Goal: Task Accomplishment & Management: Use online tool/utility

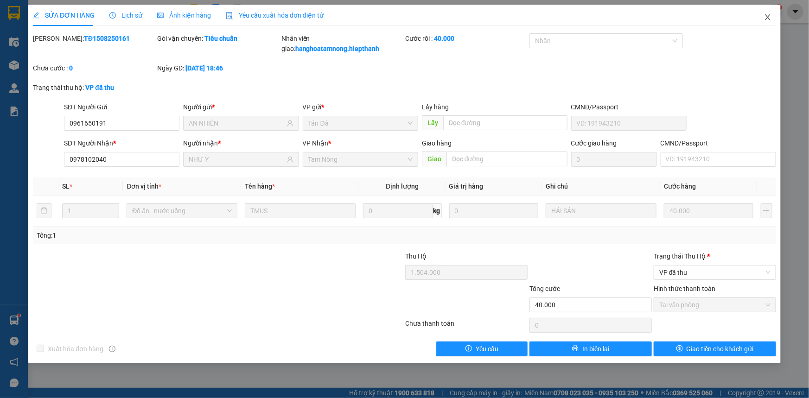
click at [435, 20] on icon "close" at bounding box center [767, 16] width 7 height 7
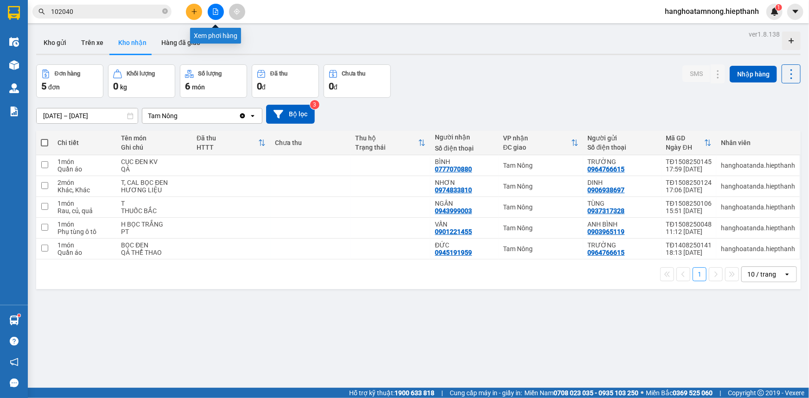
click at [211, 13] on button at bounding box center [216, 12] width 16 height 16
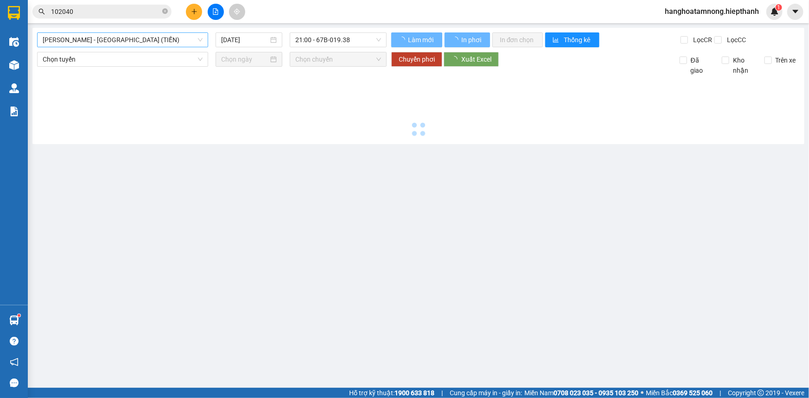
type input "[DATE]"
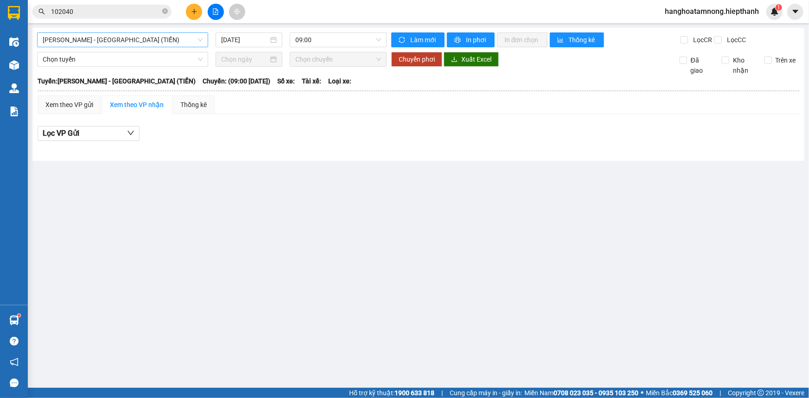
click at [51, 42] on span "[PERSON_NAME] - [GEOGRAPHIC_DATA] (TIỀN)" at bounding box center [123, 40] width 160 height 14
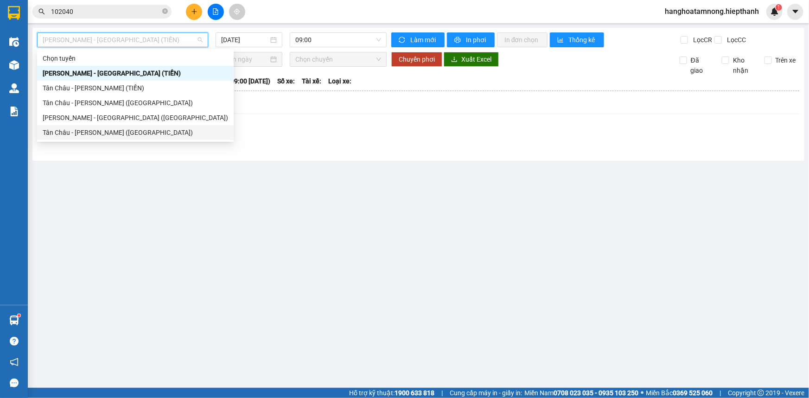
click at [72, 121] on div "[PERSON_NAME] - [GEOGRAPHIC_DATA] ([GEOGRAPHIC_DATA])" at bounding box center [135, 118] width 185 height 10
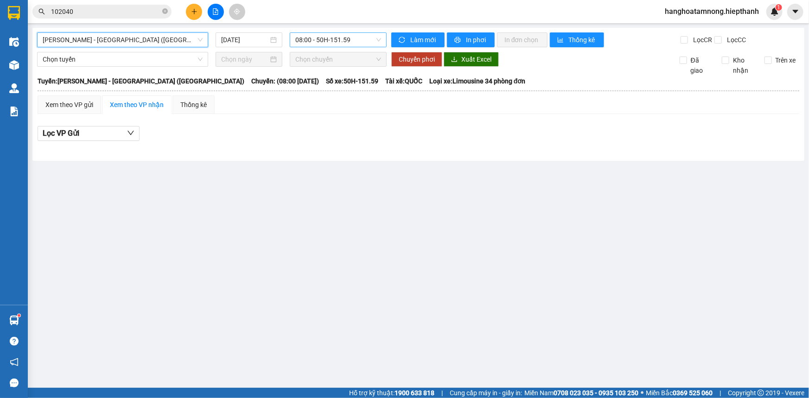
click at [341, 44] on span "08:00 - 50H-151.59" at bounding box center [338, 40] width 86 height 14
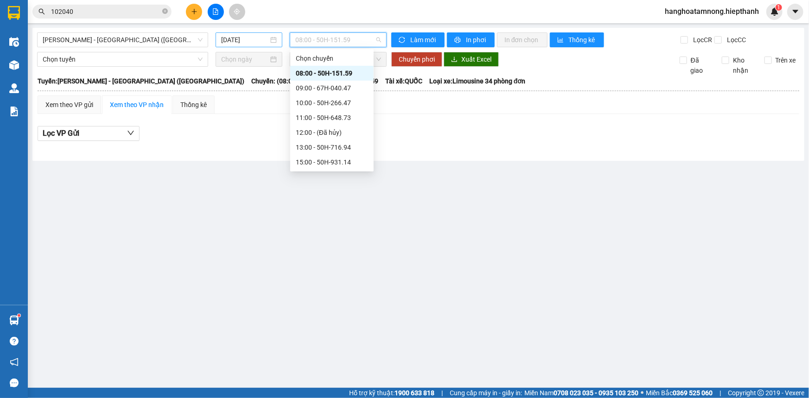
click at [271, 39] on div "[DATE]" at bounding box center [249, 40] width 56 height 10
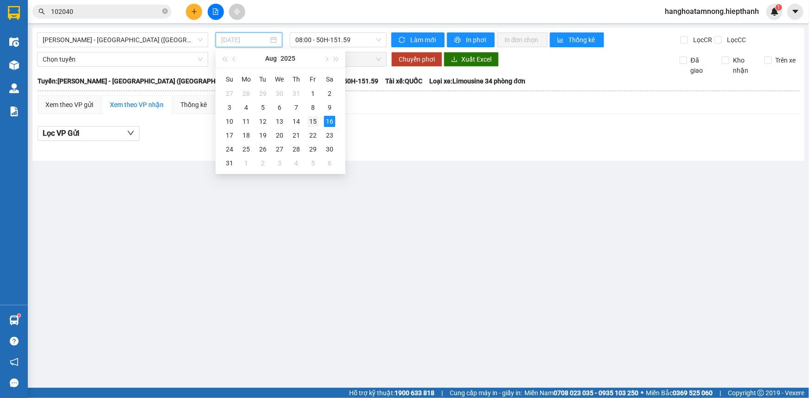
click at [314, 118] on div "15" at bounding box center [312, 121] width 11 height 11
type input "[DATE]"
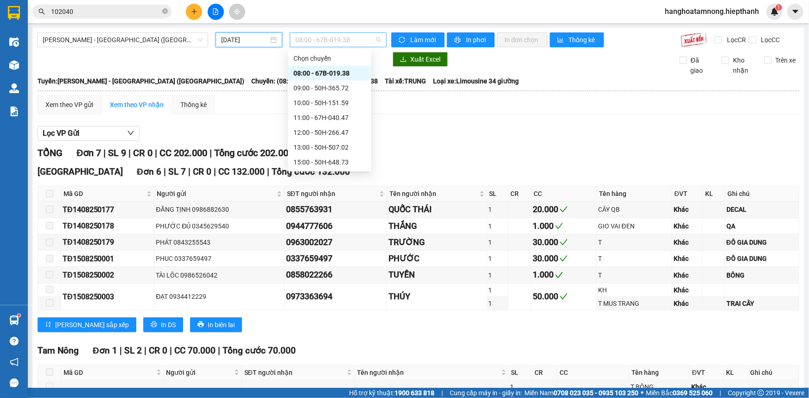
click at [323, 38] on span "08:00 - 67B-019.38" at bounding box center [338, 40] width 86 height 14
click at [315, 157] on div "22:30 - 50H-365.72" at bounding box center [329, 162] width 72 height 10
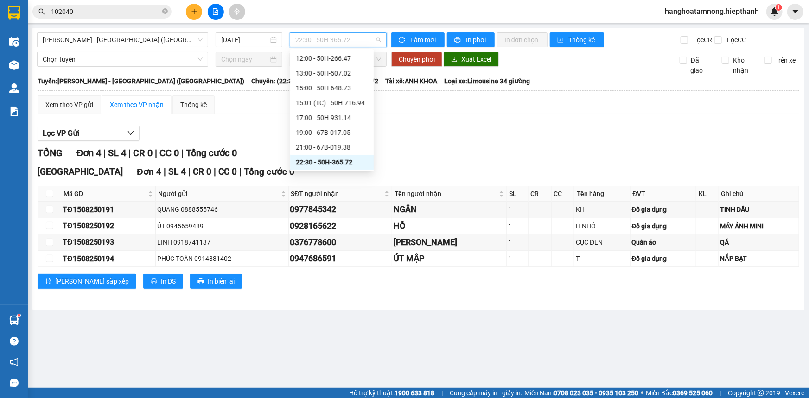
click at [315, 42] on span "22:30 - 50H-365.72" at bounding box center [338, 40] width 86 height 14
click at [309, 149] on div "21:00 - 67B-019.38" at bounding box center [332, 147] width 72 height 10
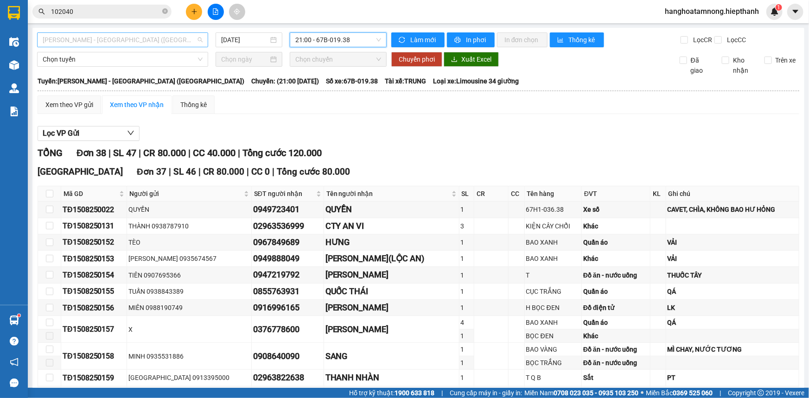
click at [87, 42] on span "[PERSON_NAME] - [GEOGRAPHIC_DATA] ([GEOGRAPHIC_DATA])" at bounding box center [123, 40] width 160 height 14
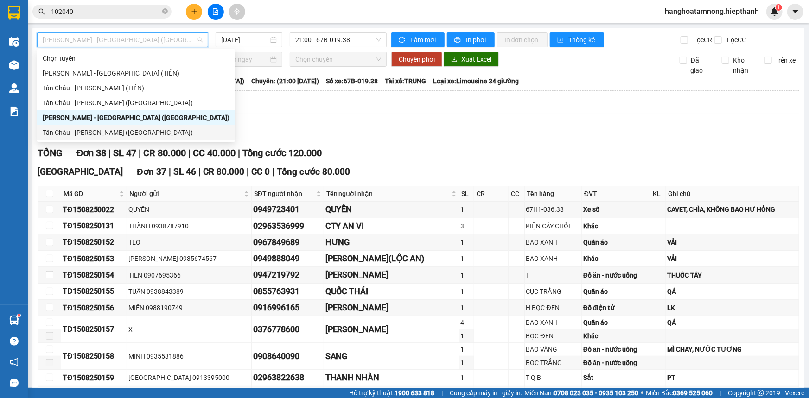
click at [76, 129] on div "Tân Châu - [PERSON_NAME] ([GEOGRAPHIC_DATA])" at bounding box center [136, 132] width 187 height 10
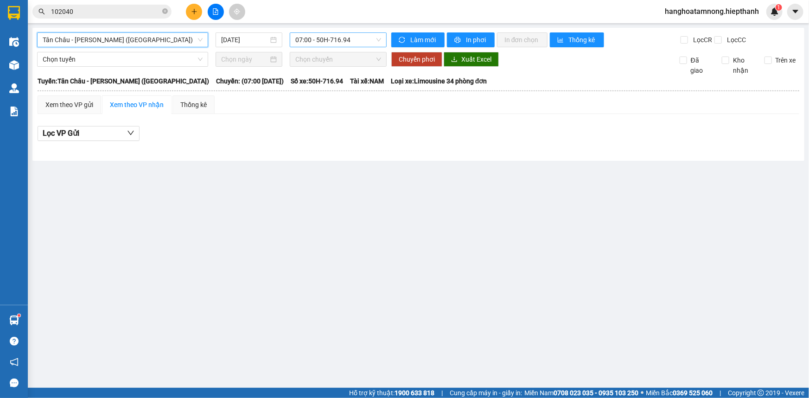
click at [303, 39] on span "07:00 - 50H-716.94" at bounding box center [338, 40] width 86 height 14
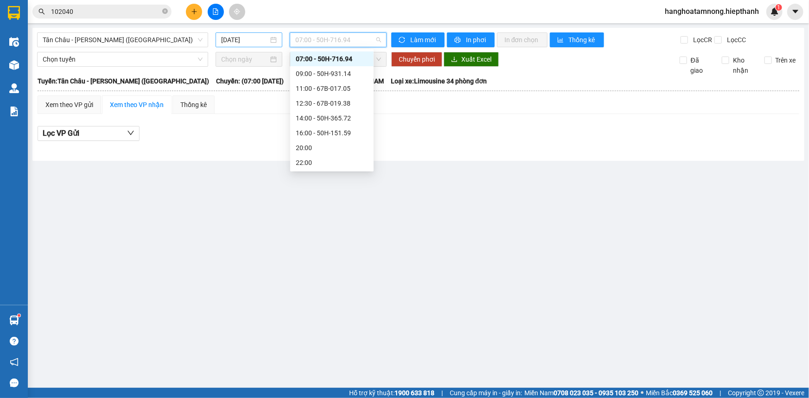
click at [267, 35] on input "[DATE]" at bounding box center [244, 40] width 47 height 10
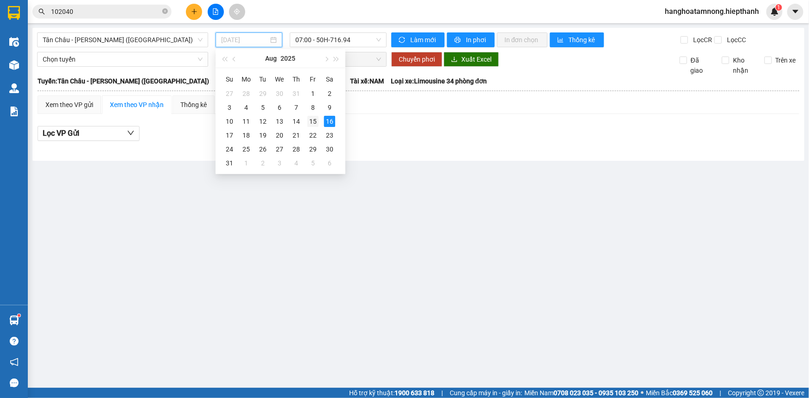
click at [311, 122] on div "15" at bounding box center [312, 121] width 11 height 11
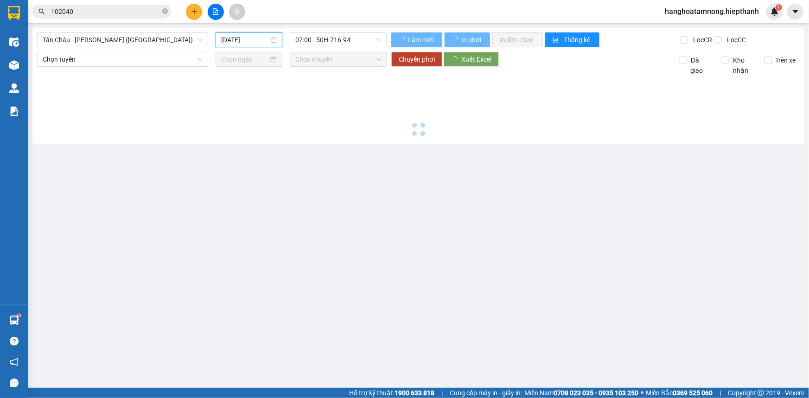
type input "[DATE]"
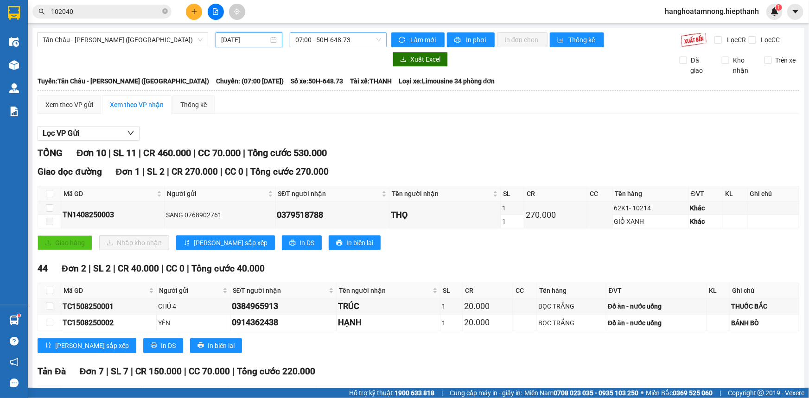
click at [320, 44] on span "07:00 - 50H-648.73" at bounding box center [338, 40] width 86 height 14
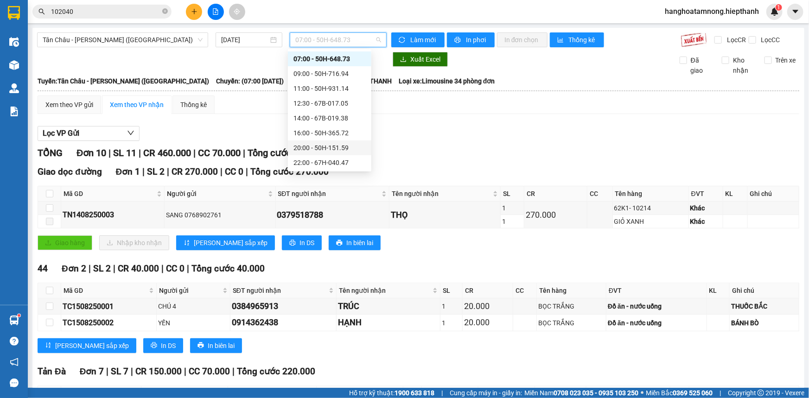
click at [304, 147] on div "20:00 - 50H-151.59" at bounding box center [329, 148] width 72 height 10
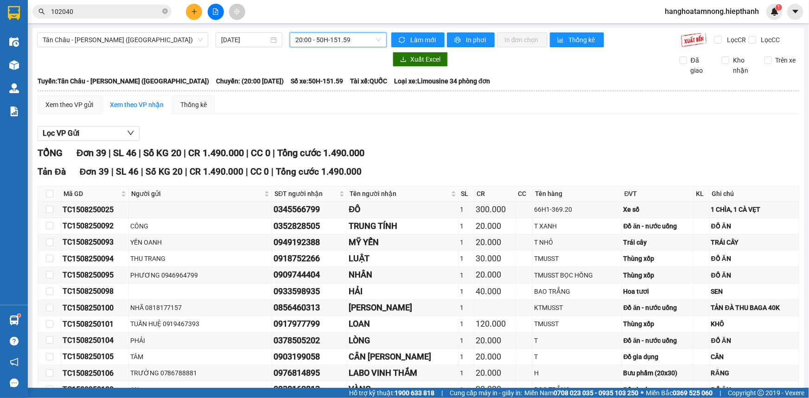
click at [316, 40] on span "20:00 - 50H-151.59" at bounding box center [338, 40] width 86 height 14
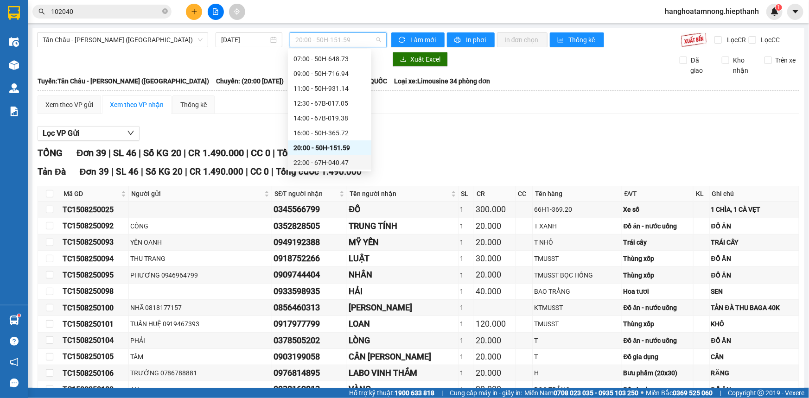
click at [306, 159] on div "22:00 - 67H-040.47" at bounding box center [329, 163] width 72 height 10
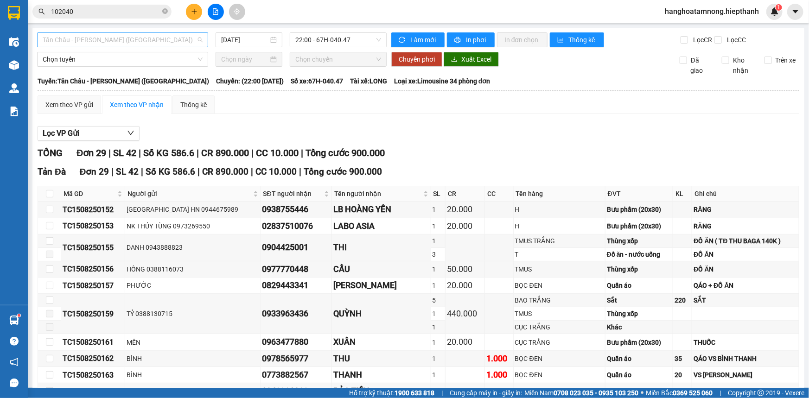
click at [162, 38] on span "Tân Châu - [PERSON_NAME] ([GEOGRAPHIC_DATA])" at bounding box center [123, 40] width 160 height 14
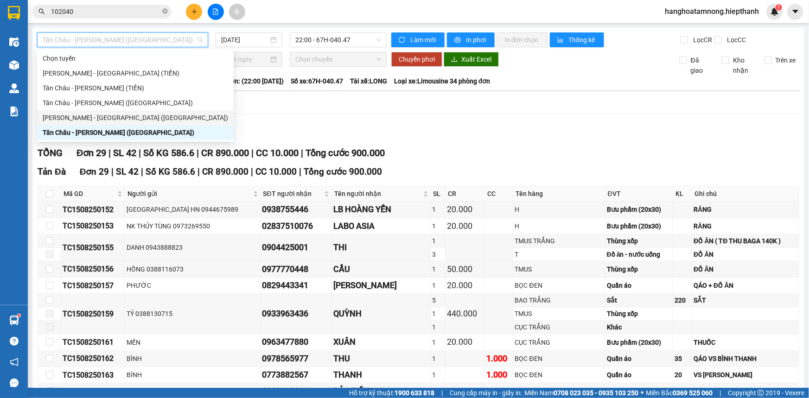
click at [102, 115] on div "[PERSON_NAME] - [GEOGRAPHIC_DATA] ([GEOGRAPHIC_DATA])" at bounding box center [135, 118] width 185 height 10
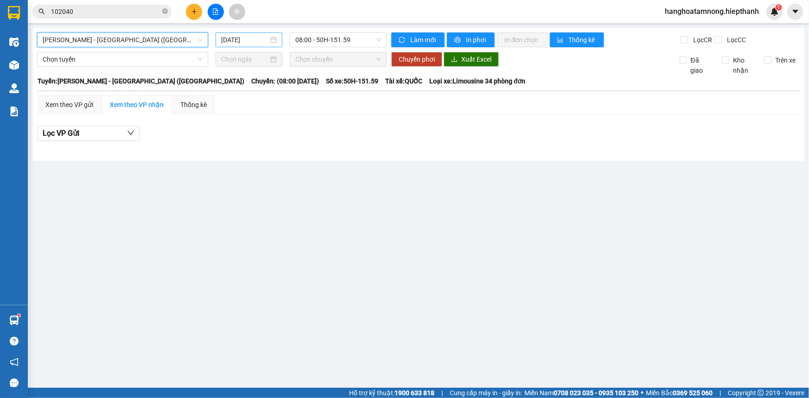
click at [255, 39] on input "[DATE]" at bounding box center [244, 40] width 47 height 10
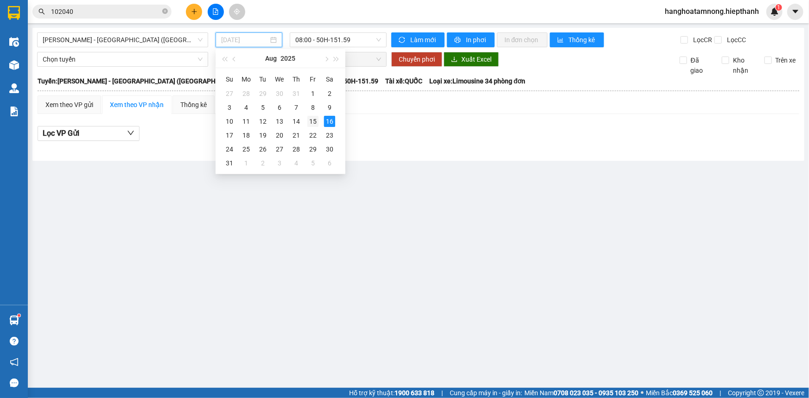
click at [310, 120] on div "15" at bounding box center [312, 121] width 11 height 11
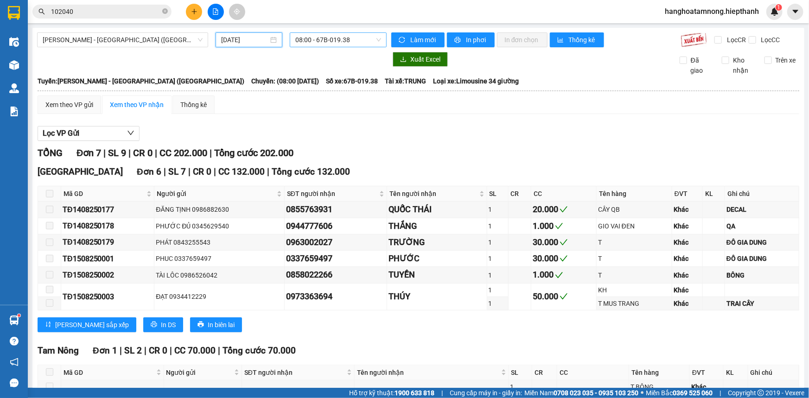
click at [323, 42] on span "08:00 - 67B-019.38" at bounding box center [338, 40] width 86 height 14
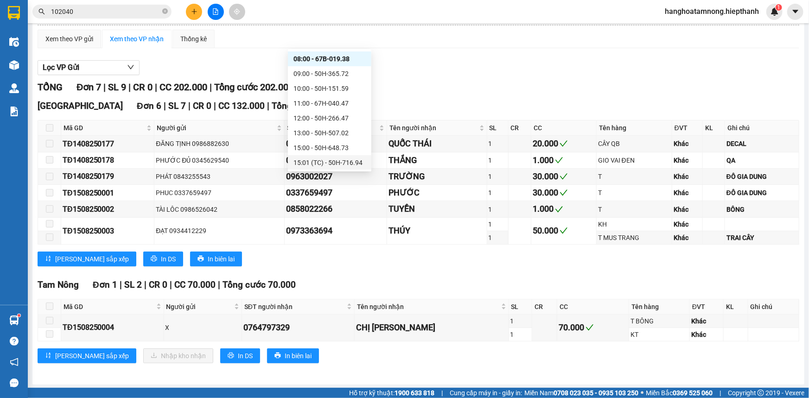
scroll to position [74, 0]
click at [308, 134] on div "19:00 - 67B-017.05" at bounding box center [329, 132] width 72 height 10
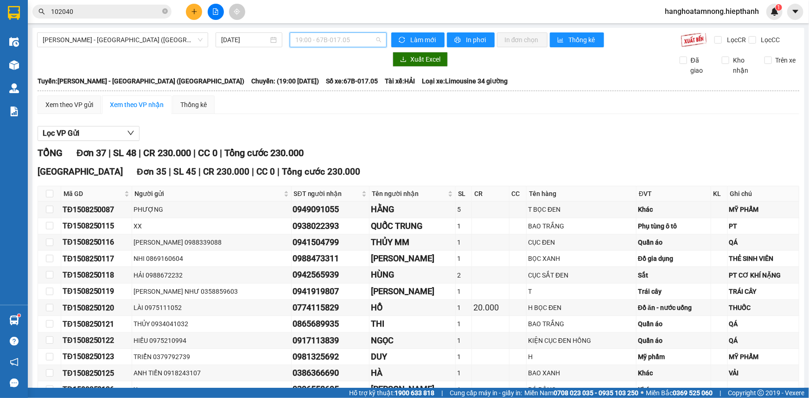
click at [321, 39] on span "19:00 - 67B-017.05" at bounding box center [338, 40] width 86 height 14
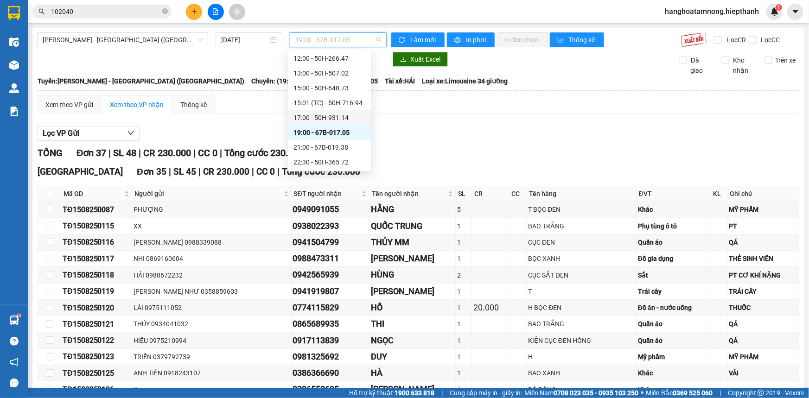
click at [300, 121] on div "17:00 - 50H-931.14" at bounding box center [329, 118] width 72 height 10
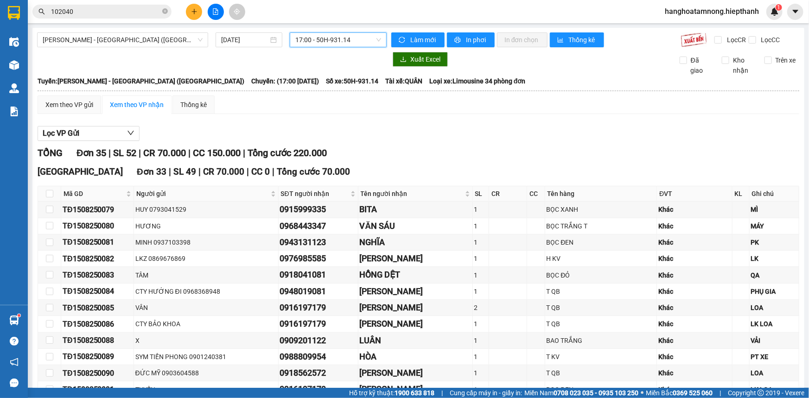
click at [310, 38] on span "17:00 - 50H-931.14" at bounding box center [338, 40] width 86 height 14
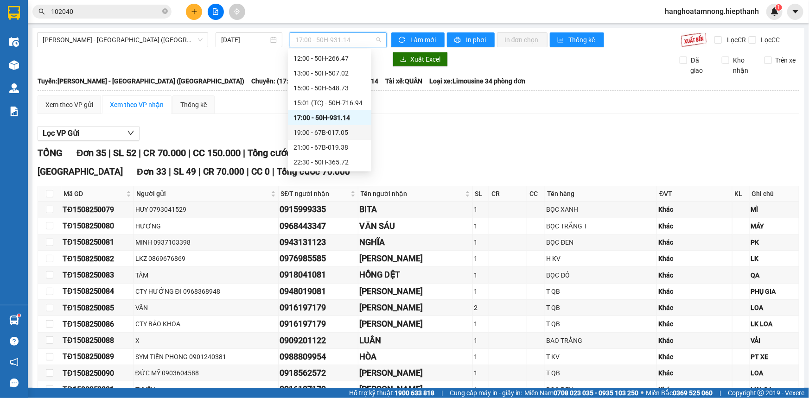
click at [321, 131] on div "19:00 - 67B-017.05" at bounding box center [329, 132] width 72 height 10
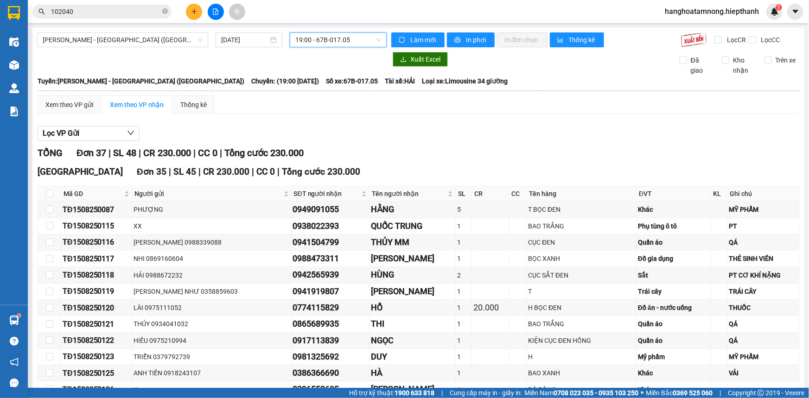
click at [311, 43] on span "19:00 - 67B-017.05" at bounding box center [338, 40] width 86 height 14
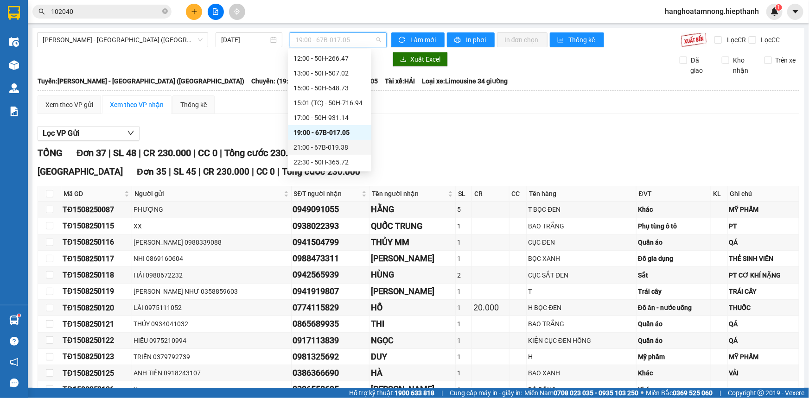
click at [315, 145] on div "21:00 - 67B-019.38" at bounding box center [329, 147] width 72 height 10
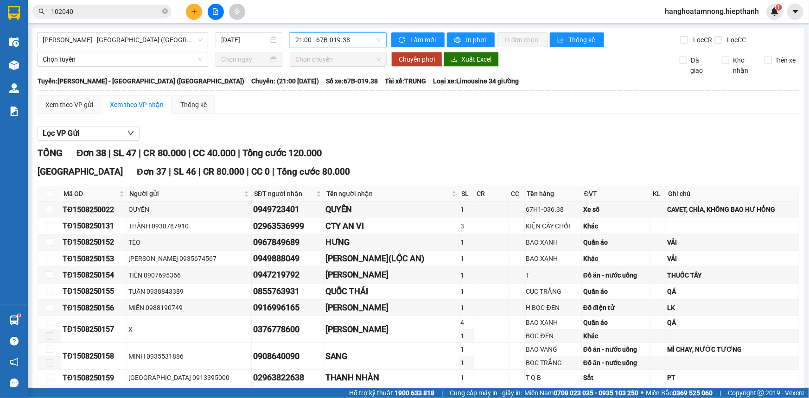
click at [310, 41] on span "21:00 - 67B-019.38" at bounding box center [338, 40] width 86 height 14
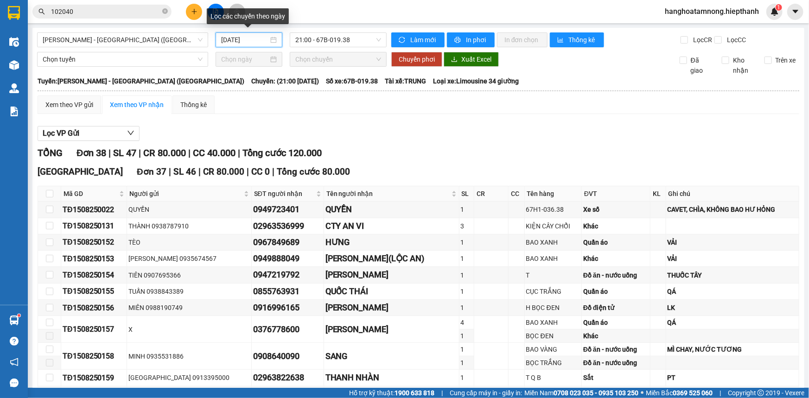
click at [247, 41] on input "[DATE]" at bounding box center [244, 40] width 47 height 10
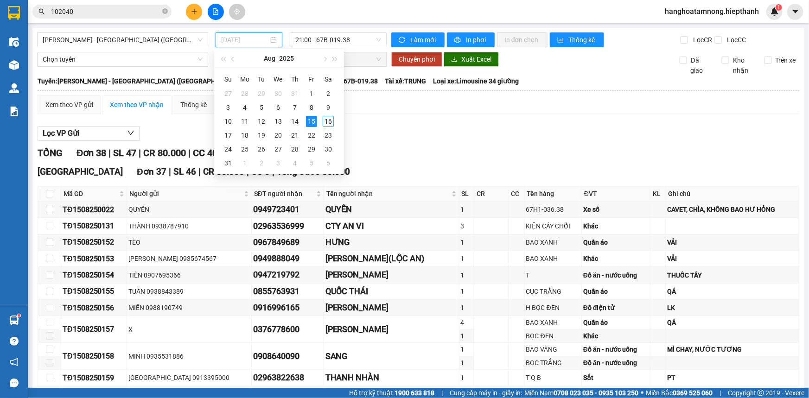
type input "[DATE]"
click at [142, 38] on span "[PERSON_NAME] - [GEOGRAPHIC_DATA] ([GEOGRAPHIC_DATA])" at bounding box center [123, 40] width 160 height 14
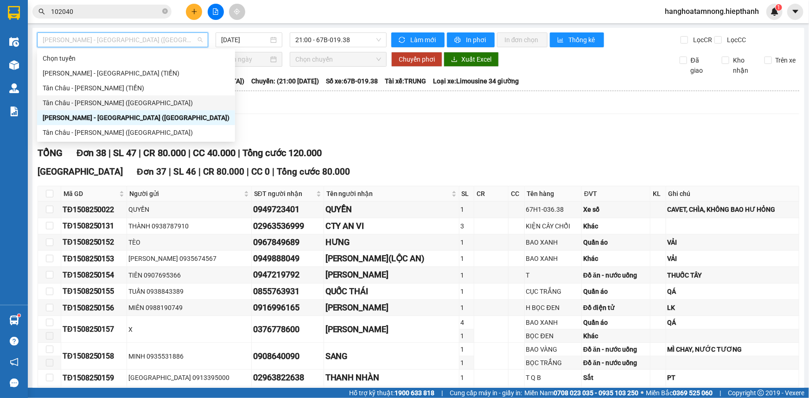
click at [93, 101] on div "Tân Châu - [PERSON_NAME] ([GEOGRAPHIC_DATA])" at bounding box center [136, 103] width 187 height 10
type input "[DATE]"
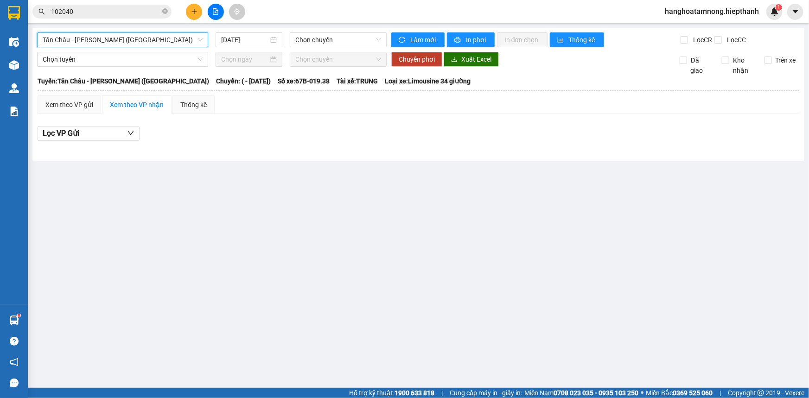
click at [111, 44] on span "Tân Châu - [PERSON_NAME] ([GEOGRAPHIC_DATA])" at bounding box center [123, 40] width 160 height 14
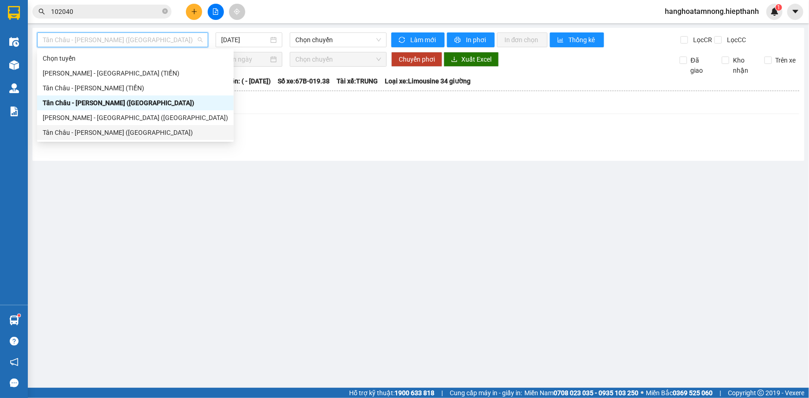
click at [107, 130] on div "Tân Châu - [PERSON_NAME] ([GEOGRAPHIC_DATA])" at bounding box center [135, 132] width 185 height 10
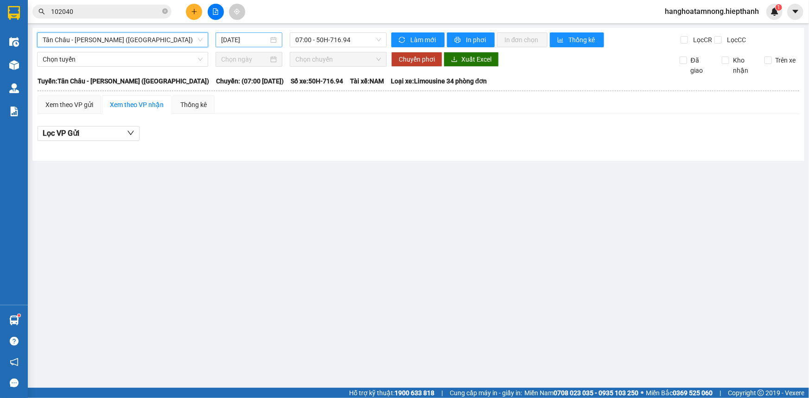
click at [232, 38] on input "[DATE]" at bounding box center [244, 40] width 47 height 10
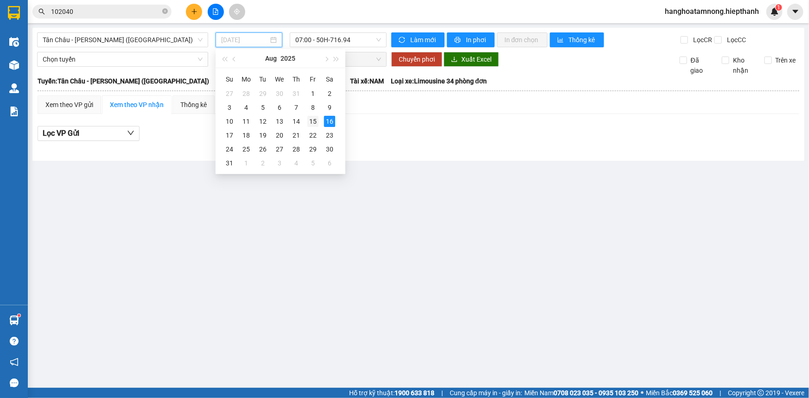
click at [311, 122] on div "15" at bounding box center [312, 121] width 11 height 11
type input "[DATE]"
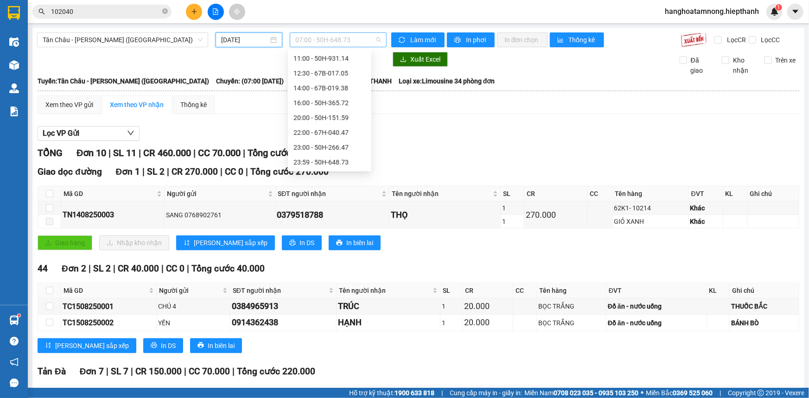
click at [302, 44] on span "07:00 - 50H-648.73" at bounding box center [338, 40] width 86 height 14
click at [305, 115] on div "20:00 - 50H-151.59" at bounding box center [329, 118] width 72 height 10
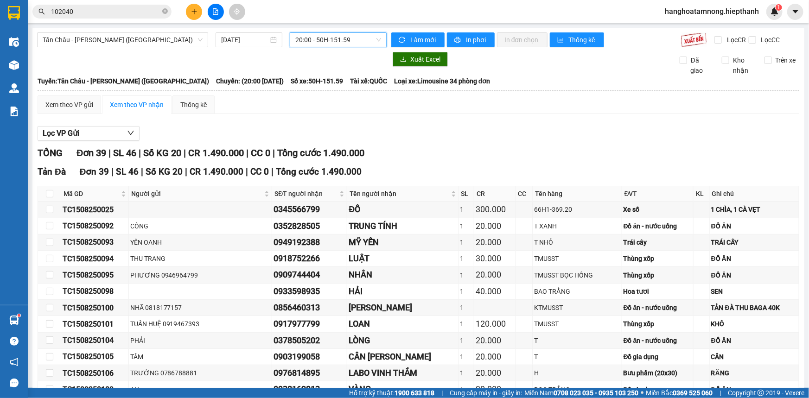
click at [327, 37] on span "20:00 - 50H-151.59" at bounding box center [338, 40] width 86 height 14
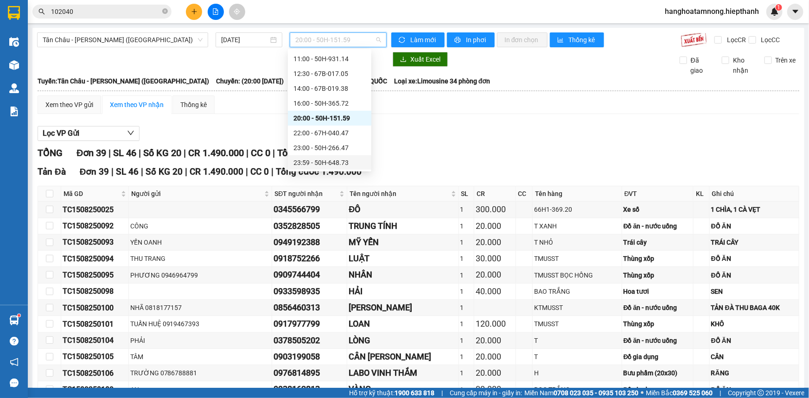
click at [320, 163] on div "23:59 - 50H-648.73" at bounding box center [329, 163] width 72 height 10
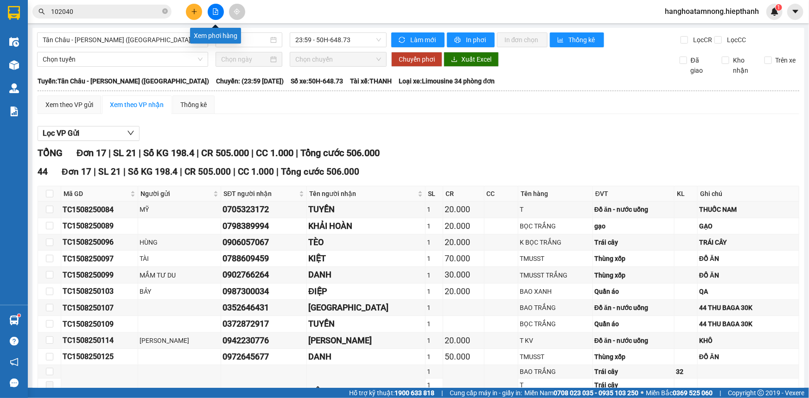
click at [213, 13] on icon "file-add" at bounding box center [215, 11] width 5 height 6
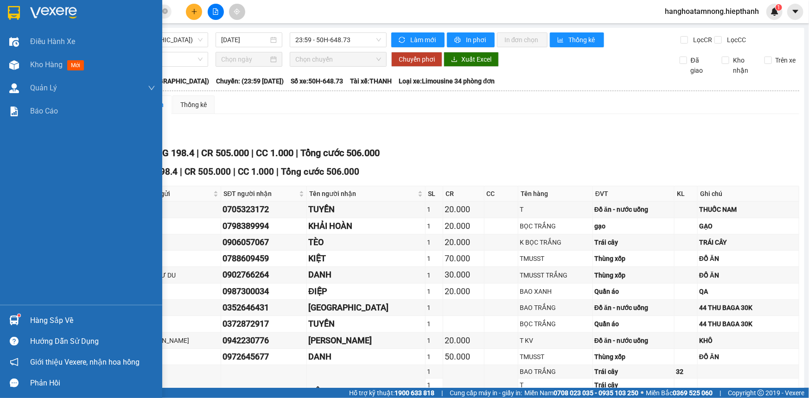
click at [33, 5] on div at bounding box center [81, 15] width 162 height 30
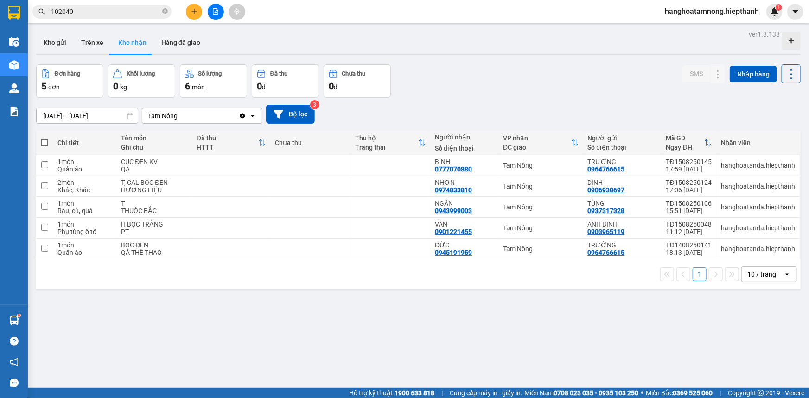
click at [107, 117] on input "[DATE] – [DATE]" at bounding box center [87, 115] width 101 height 15
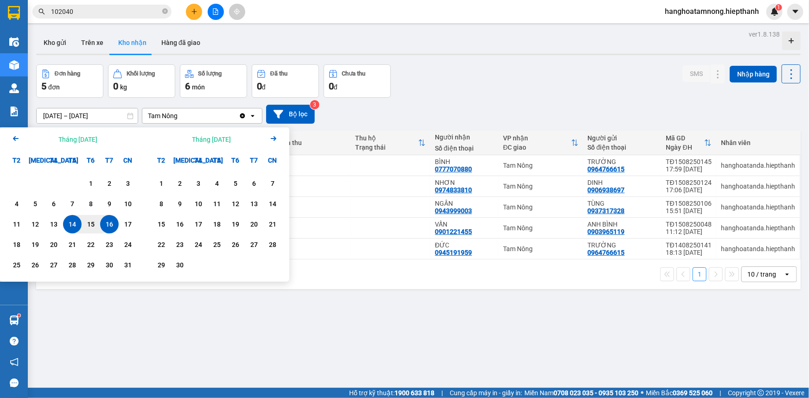
click at [108, 226] on div "16" at bounding box center [109, 224] width 13 height 11
click at [13, 137] on icon "Arrow Left" at bounding box center [15, 138] width 11 height 11
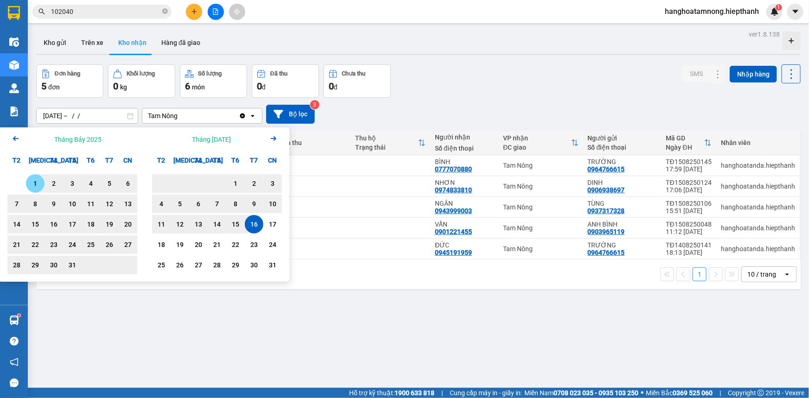
click at [38, 182] on div "1" at bounding box center [35, 183] width 13 height 11
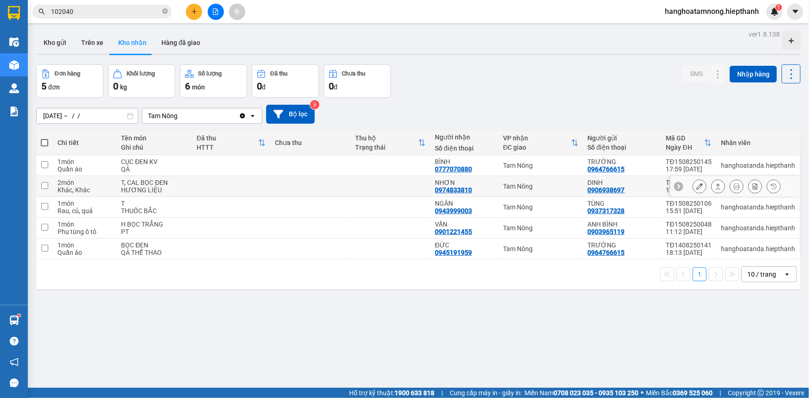
type input "[DATE] – [DATE]"
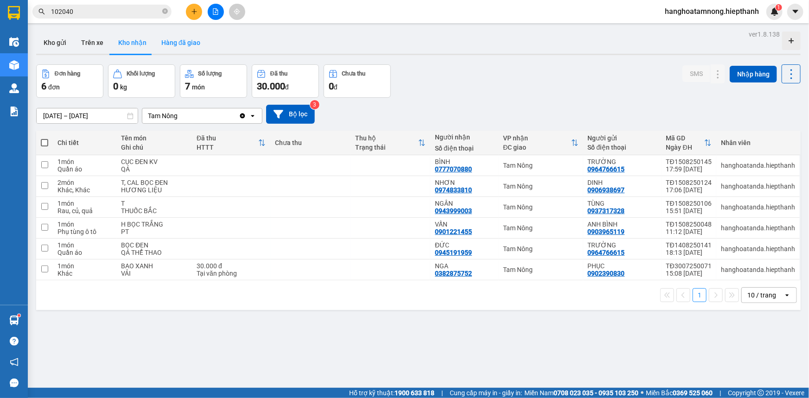
click at [191, 39] on button "Hàng đã giao" at bounding box center [181, 43] width 54 height 22
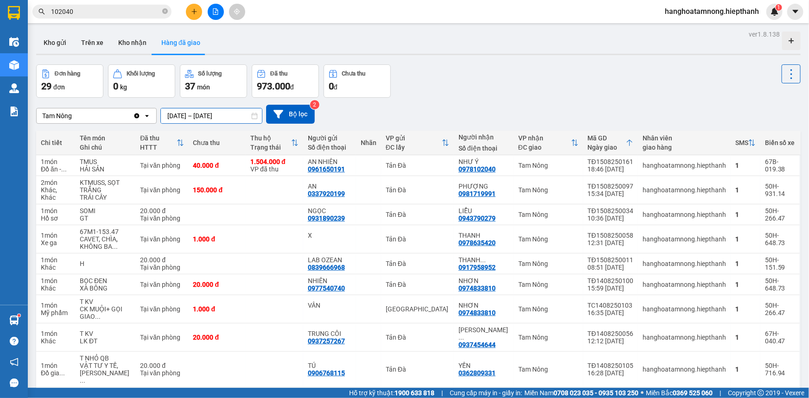
click at [219, 114] on input "[DATE] – [DATE]" at bounding box center [211, 115] width 101 height 15
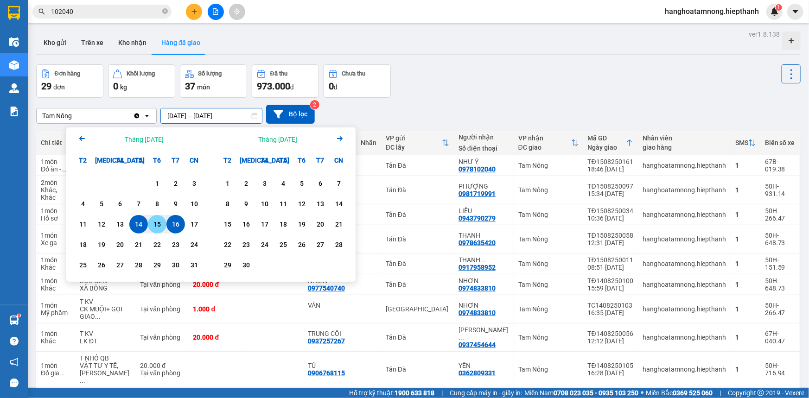
click at [159, 225] on div "15" at bounding box center [157, 224] width 13 height 11
click at [173, 224] on div "16" at bounding box center [175, 224] width 13 height 11
type input "[DATE] – [DATE]"
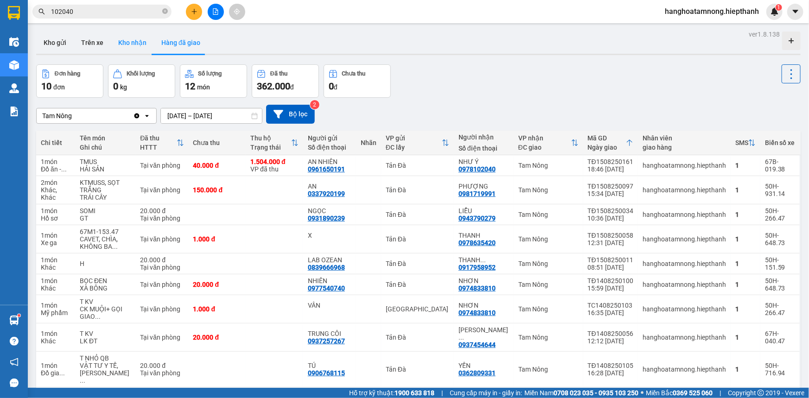
click at [142, 44] on button "Kho nhận" at bounding box center [132, 43] width 43 height 22
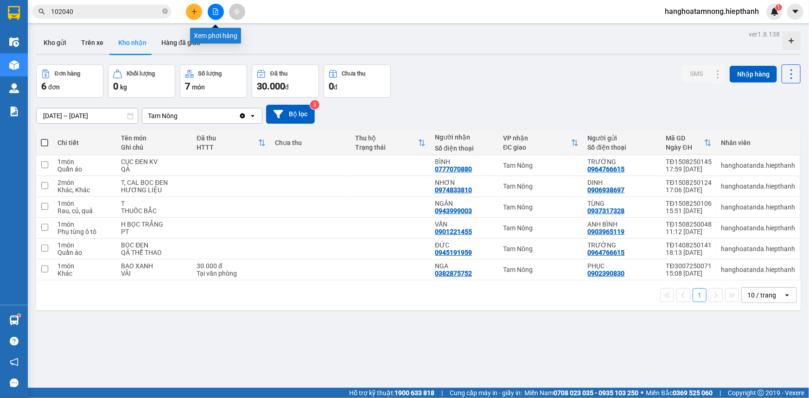
click at [219, 13] on button at bounding box center [216, 12] width 16 height 16
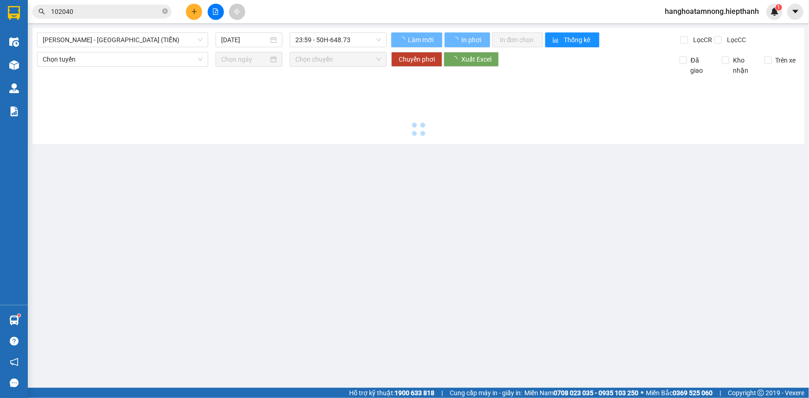
type input "[DATE]"
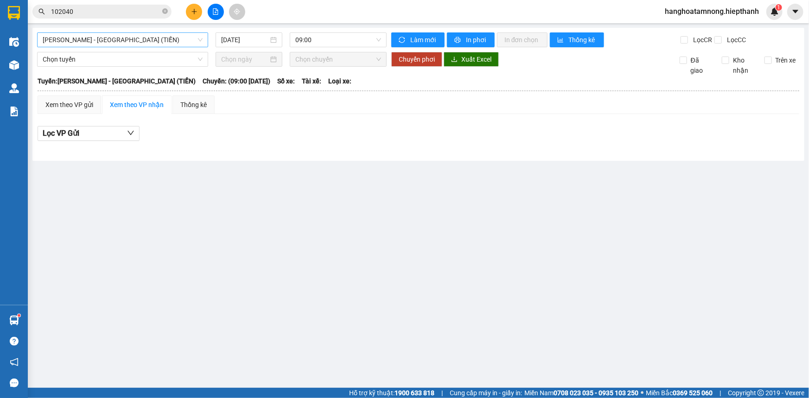
click at [144, 38] on span "[PERSON_NAME] - [GEOGRAPHIC_DATA] (TIỀN)" at bounding box center [123, 40] width 160 height 14
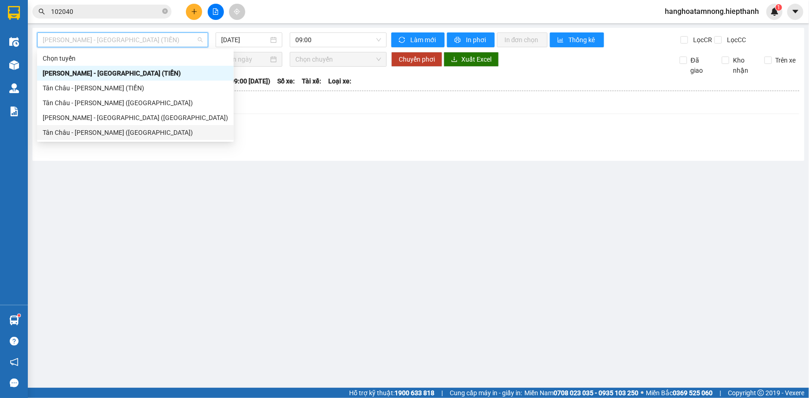
click at [70, 130] on div "Tân Châu - [PERSON_NAME] ([GEOGRAPHIC_DATA])" at bounding box center [135, 132] width 185 height 10
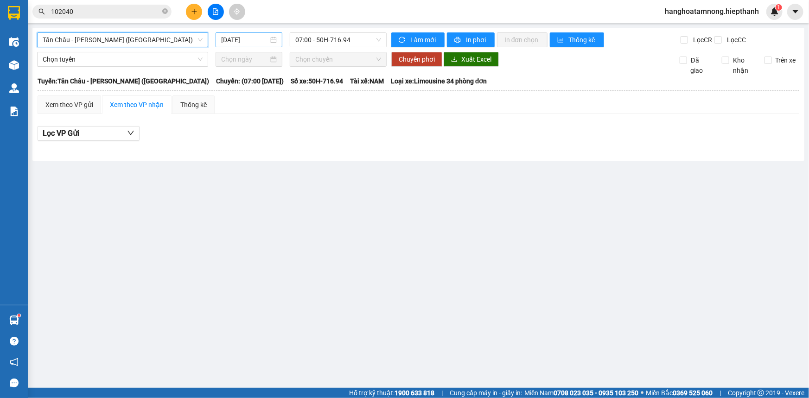
click at [238, 42] on input "[DATE]" at bounding box center [244, 40] width 47 height 10
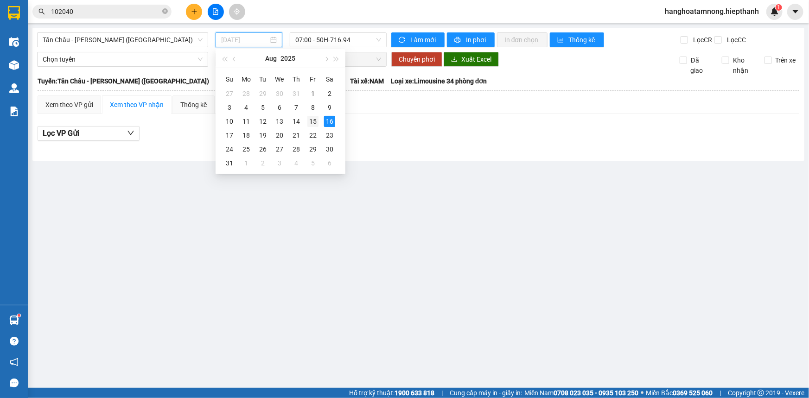
click at [312, 125] on div "15" at bounding box center [312, 121] width 11 height 11
type input "[DATE]"
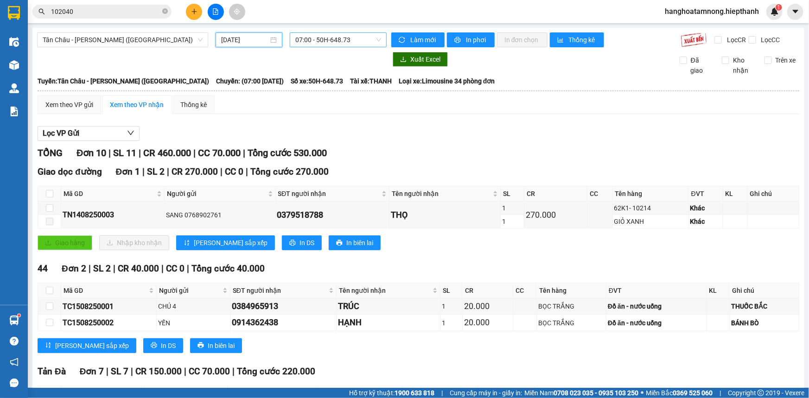
click at [318, 41] on span "07:00 - 50H-648.73" at bounding box center [338, 40] width 86 height 14
click at [224, 123] on div "Lọc VP Gửi TỔNG Đơn 10 | SL 11 | CR 460.000 | CC 70.000 | Tổng cước 530.000 Gi…" at bounding box center [419, 334] width 762 height 427
click at [306, 38] on span "07:00 - 50H-648.73" at bounding box center [338, 40] width 86 height 14
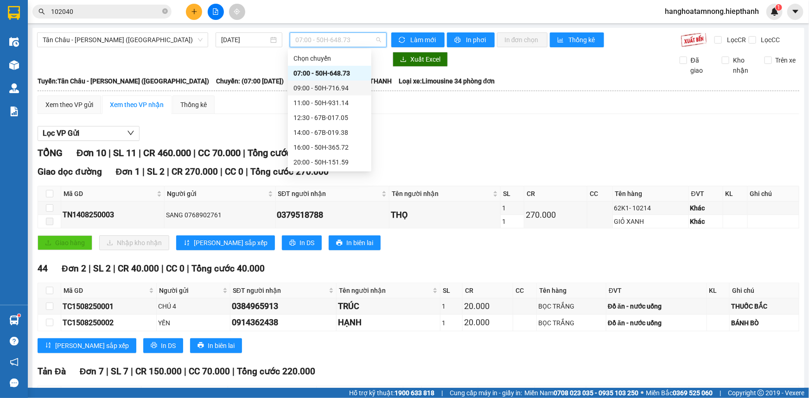
click at [308, 90] on div "09:00 - 50H-716.94" at bounding box center [329, 88] width 72 height 10
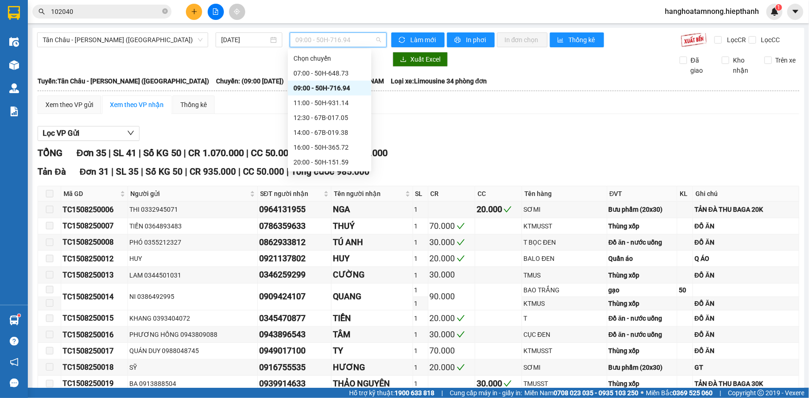
click at [312, 40] on span "09:00 - 50H-716.94" at bounding box center [338, 40] width 86 height 14
click at [301, 105] on div "11:00 - 50H-931.14" at bounding box center [329, 103] width 72 height 10
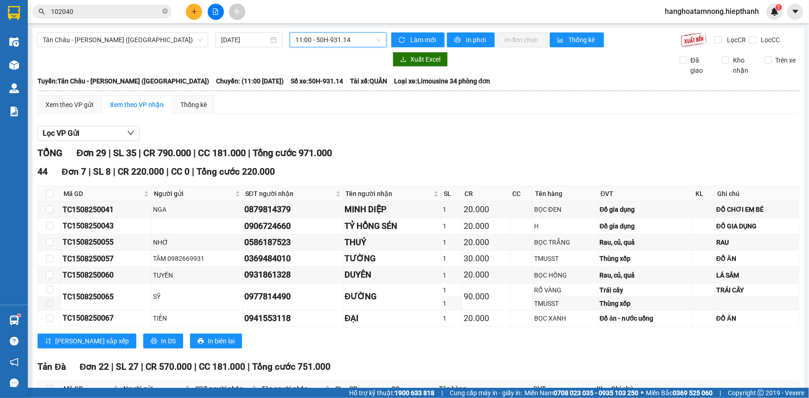
click at [320, 42] on span "11:00 - 50H-931.14" at bounding box center [338, 40] width 86 height 14
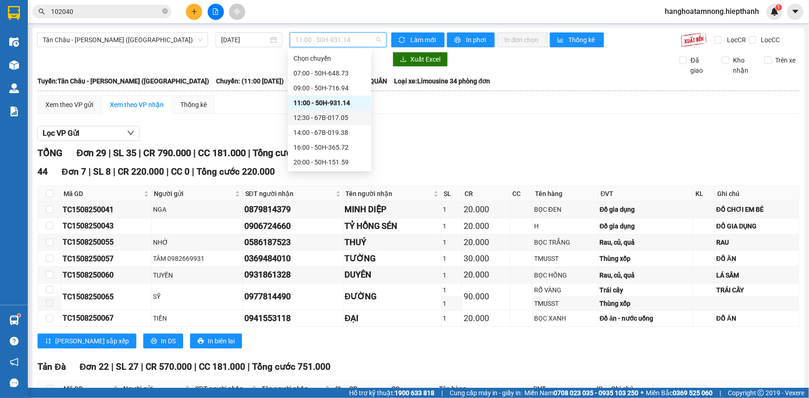
click at [301, 116] on div "12:30 - 67B-017.05" at bounding box center [329, 118] width 72 height 10
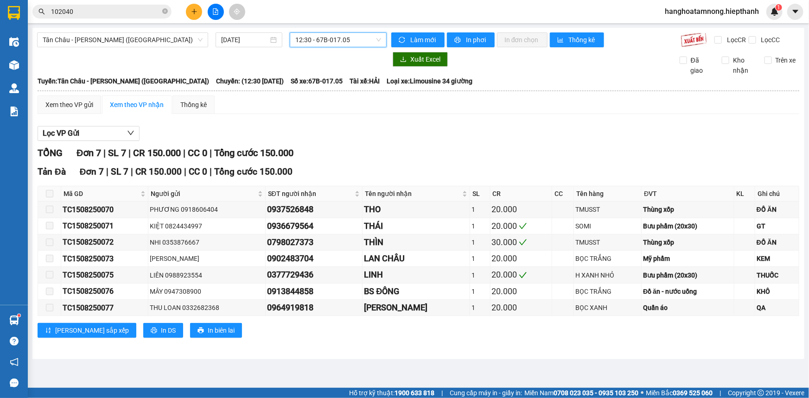
click at [316, 45] on span "12:30 - 67B-017.05" at bounding box center [338, 40] width 86 height 14
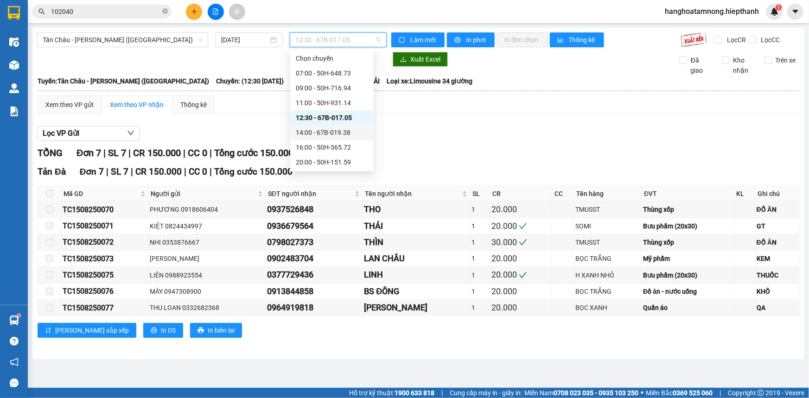
click at [303, 129] on div "14:00 - 67B-019.38" at bounding box center [332, 132] width 72 height 10
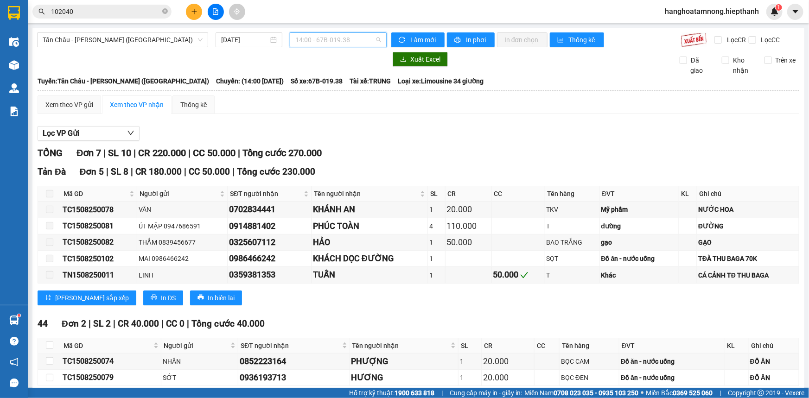
click at [332, 37] on span "14:00 - 67B-019.38" at bounding box center [338, 40] width 86 height 14
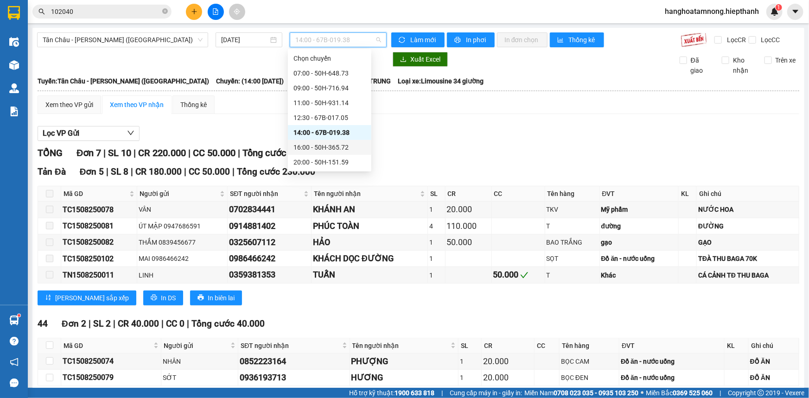
click at [313, 148] on div "16:00 - 50H-365.72" at bounding box center [329, 147] width 72 height 10
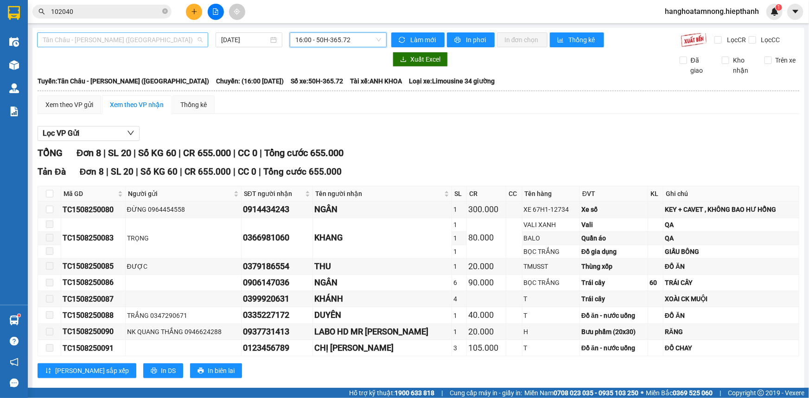
click at [183, 40] on span "Tân Châu - [PERSON_NAME] ([GEOGRAPHIC_DATA])" at bounding box center [123, 40] width 160 height 14
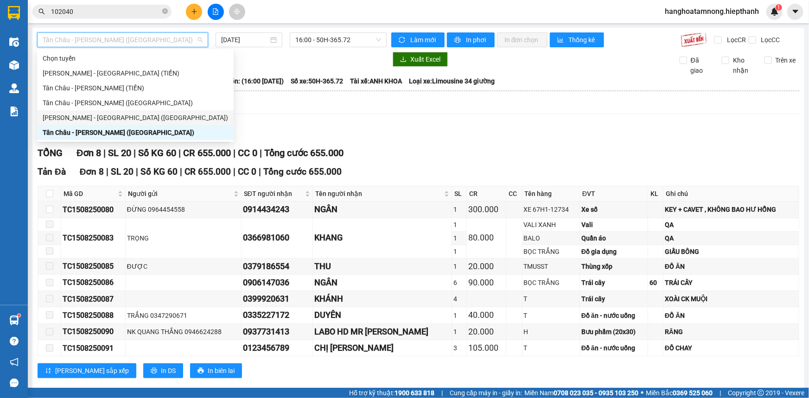
click at [108, 121] on div "[PERSON_NAME] - [GEOGRAPHIC_DATA] ([GEOGRAPHIC_DATA])" at bounding box center [135, 118] width 185 height 10
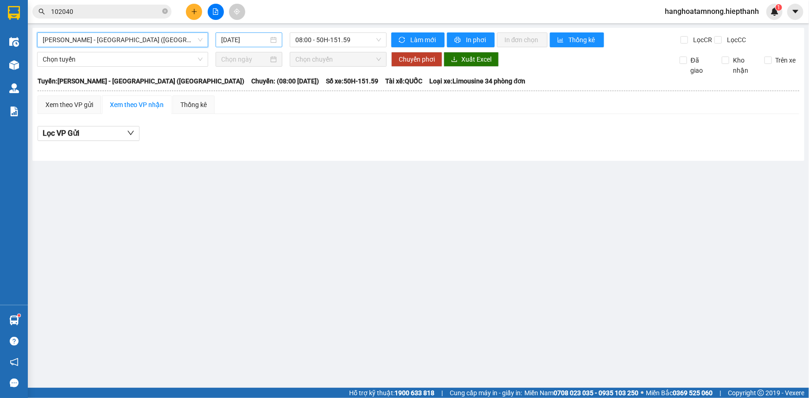
click at [257, 41] on input "[DATE]" at bounding box center [244, 40] width 47 height 10
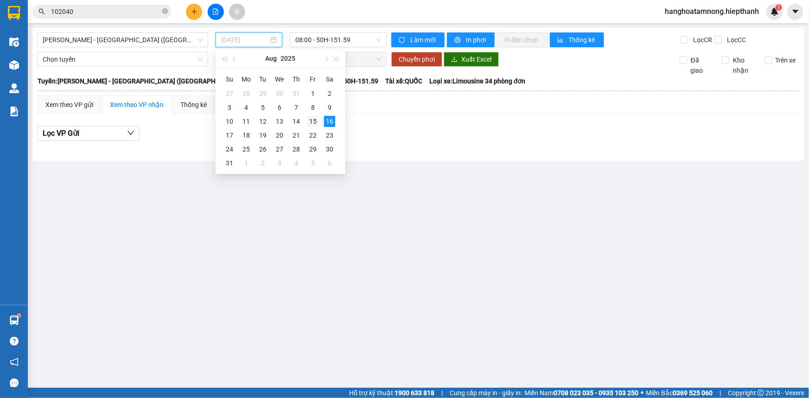
click at [311, 119] on div "15" at bounding box center [312, 121] width 11 height 11
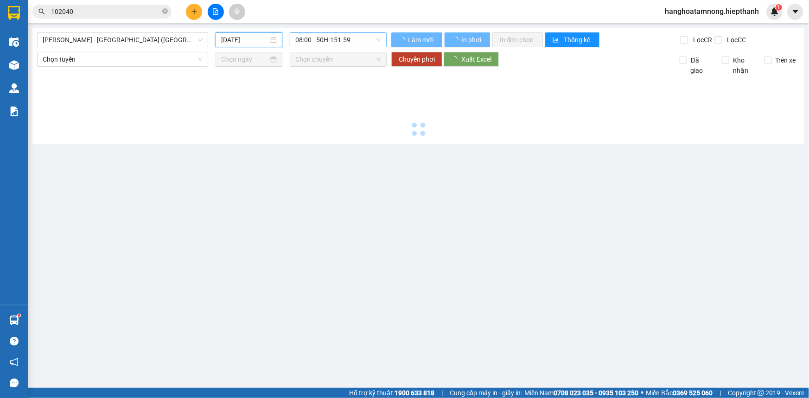
type input "[DATE]"
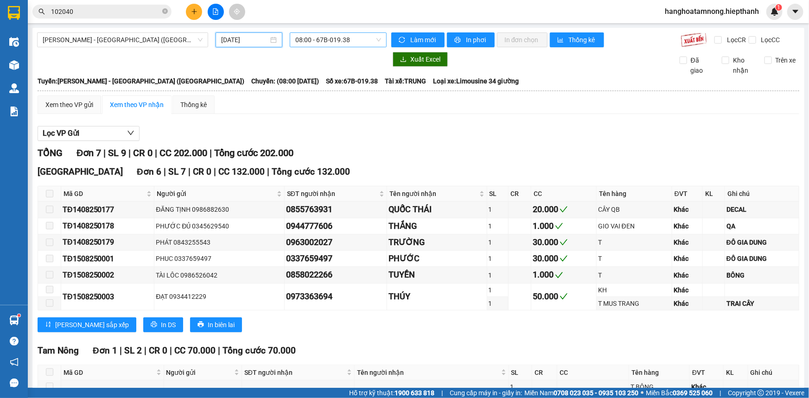
click at [299, 38] on span "08:00 - 67B-019.38" at bounding box center [338, 40] width 86 height 14
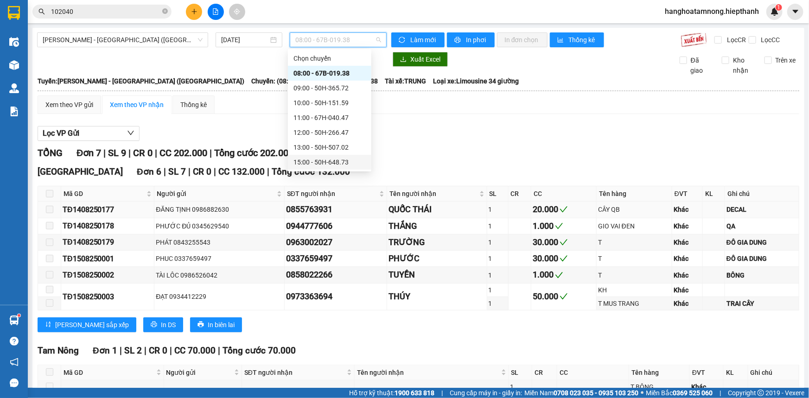
scroll to position [66, 0]
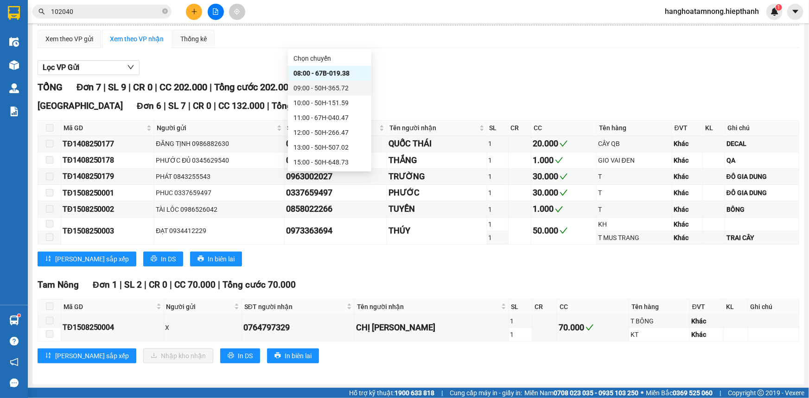
click at [329, 89] on div "09:00 - 50H-365.72" at bounding box center [329, 88] width 72 height 10
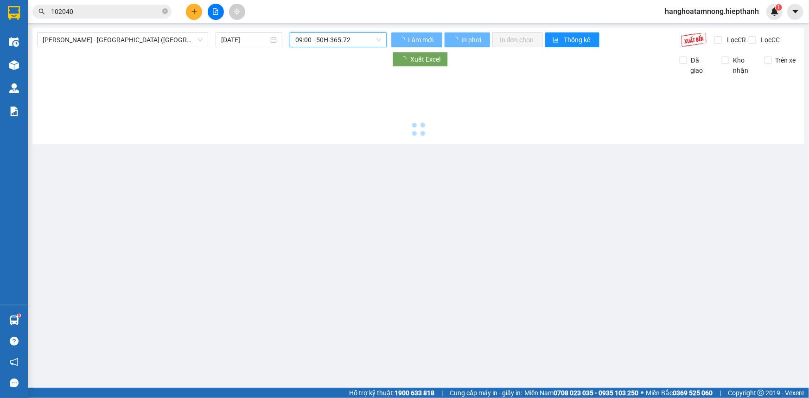
scroll to position [0, 0]
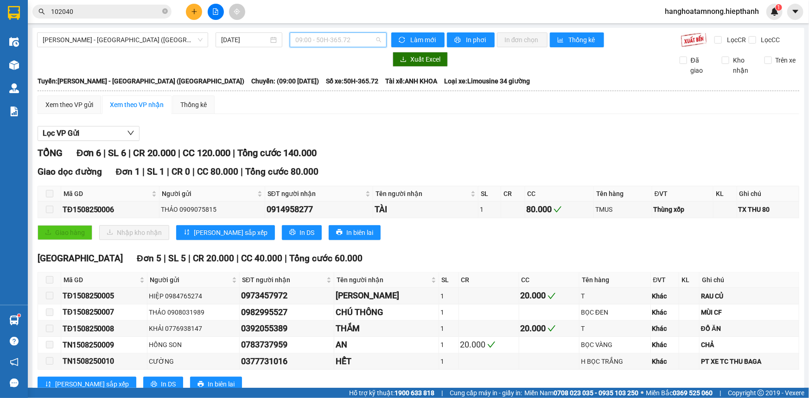
click at [329, 43] on span "09:00 - 50H-365.72" at bounding box center [338, 40] width 86 height 14
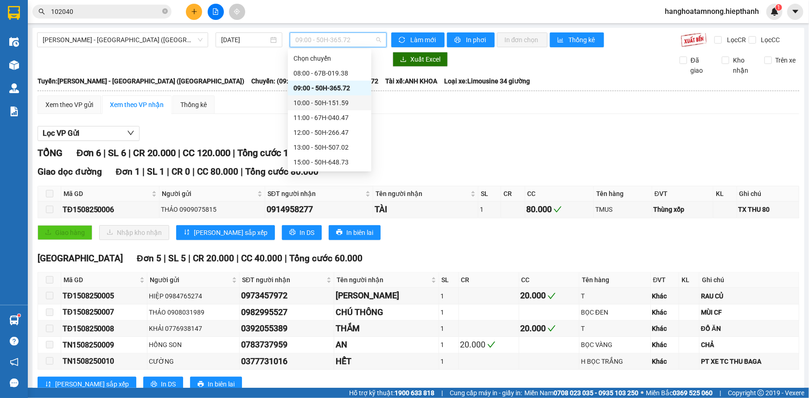
click at [305, 107] on div "10:00 - 50H-151.59" at bounding box center [329, 103] width 72 height 10
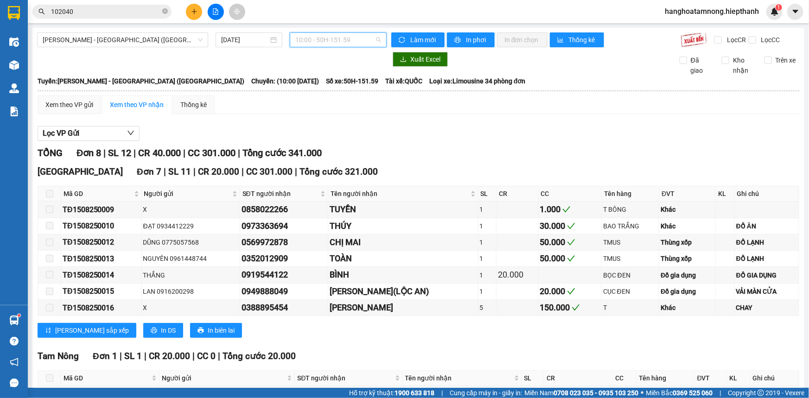
click at [319, 44] on span "10:00 - 50H-151.59" at bounding box center [338, 40] width 86 height 14
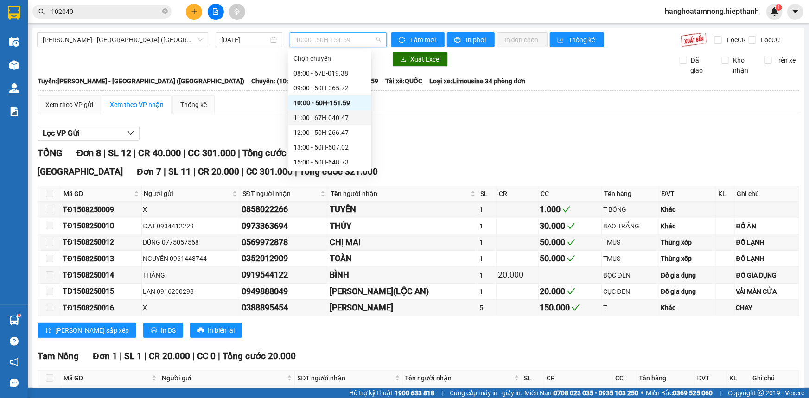
click at [315, 115] on div "11:00 - 67H-040.47" at bounding box center [329, 118] width 72 height 10
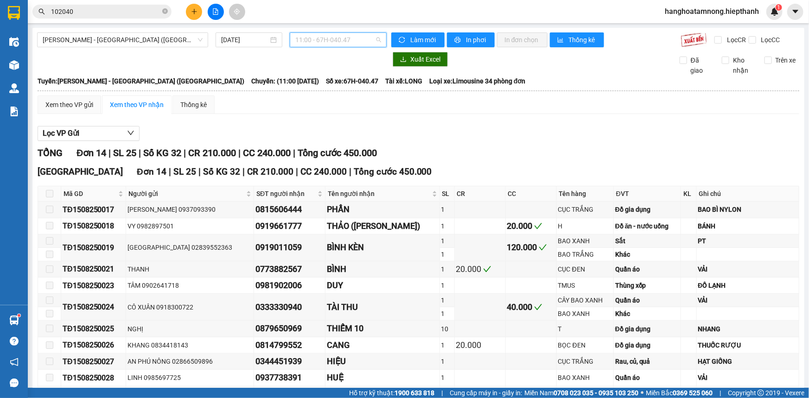
click at [313, 45] on span "11:00 - 67H-040.47" at bounding box center [338, 40] width 86 height 14
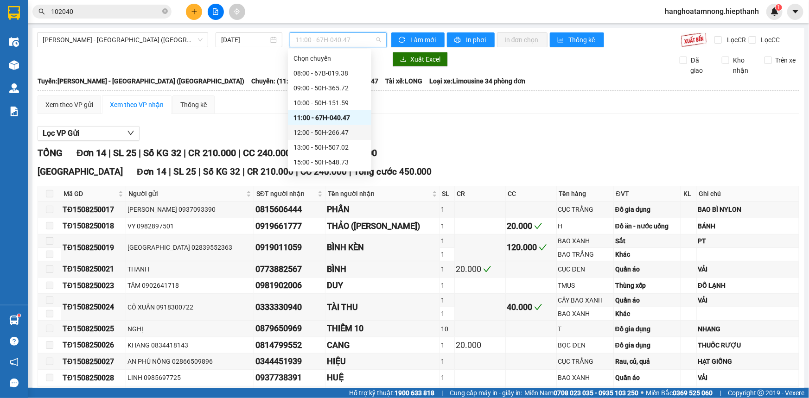
click at [318, 130] on div "12:00 - 50H-266.47" at bounding box center [329, 132] width 72 height 10
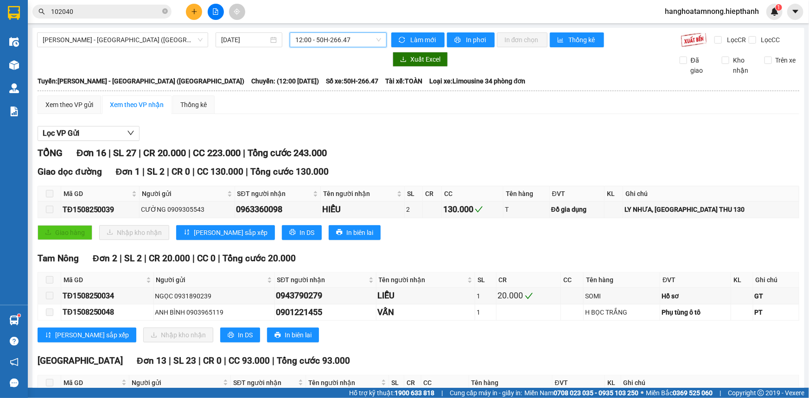
click at [342, 41] on span "12:00 - 50H-266.47" at bounding box center [338, 40] width 86 height 14
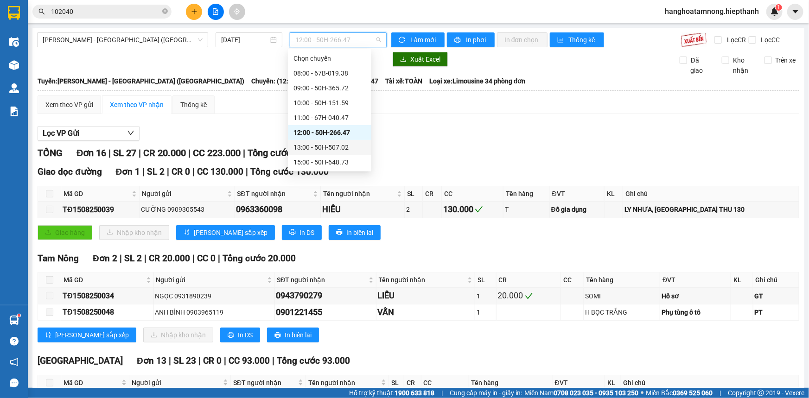
click at [309, 146] on div "13:00 - 50H-507.02" at bounding box center [329, 147] width 72 height 10
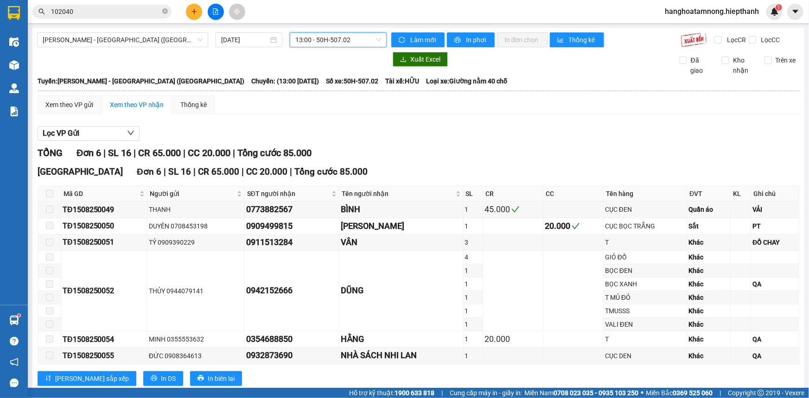
click at [318, 38] on span "13:00 - 50H-507.02" at bounding box center [338, 40] width 86 height 14
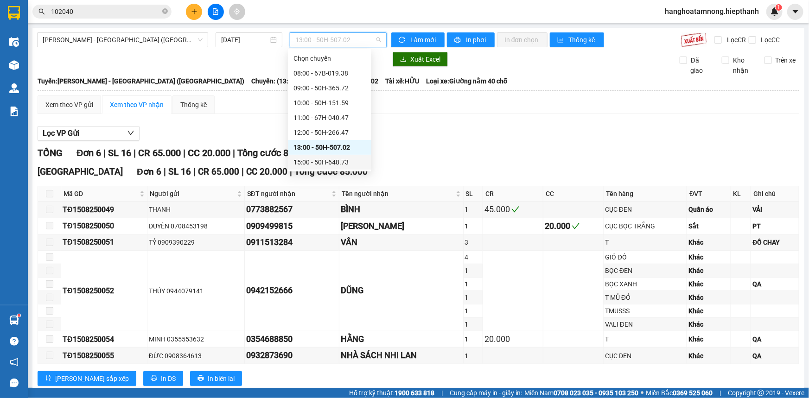
click at [328, 162] on div "15:00 - 50H-648.73" at bounding box center [329, 162] width 72 height 10
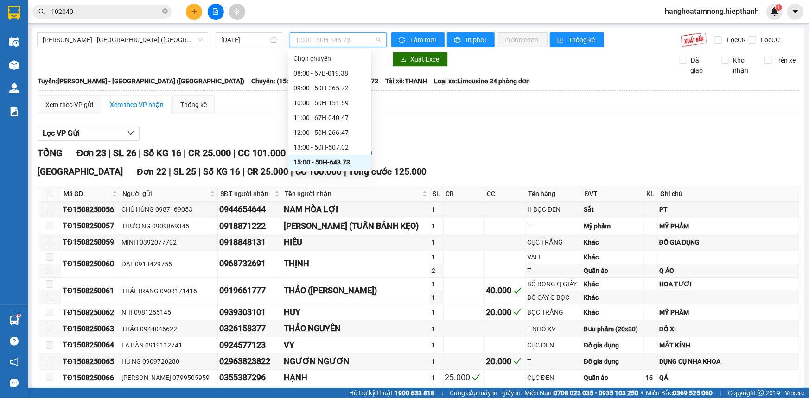
click at [316, 40] on span "15:00 - 50H-648.73" at bounding box center [338, 40] width 86 height 14
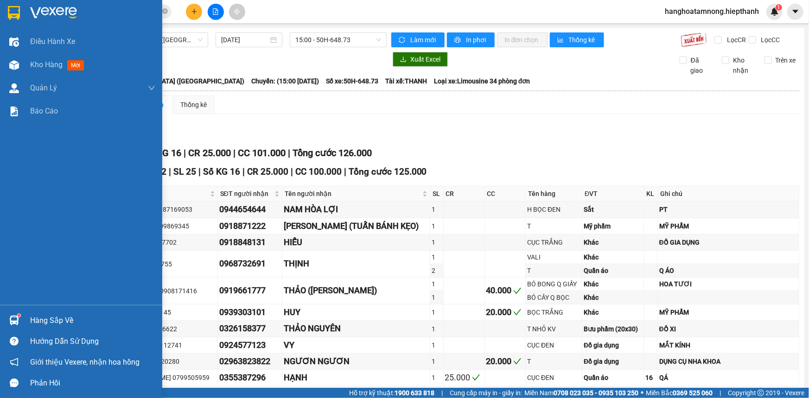
click at [53, 10] on img at bounding box center [53, 13] width 47 height 14
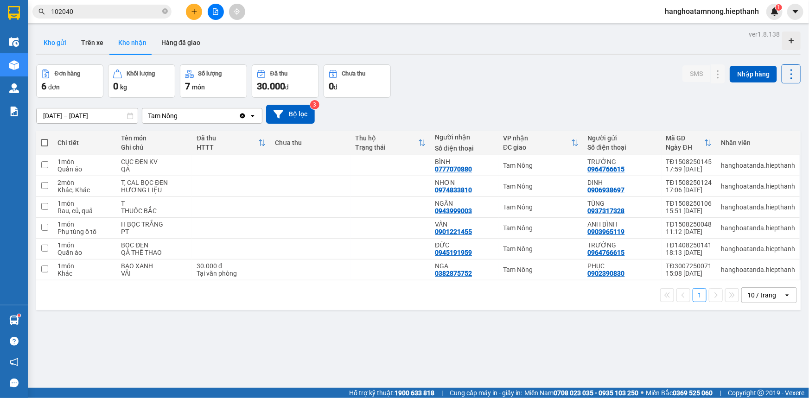
click at [55, 38] on button "Kho gửi" at bounding box center [55, 43] width 38 height 22
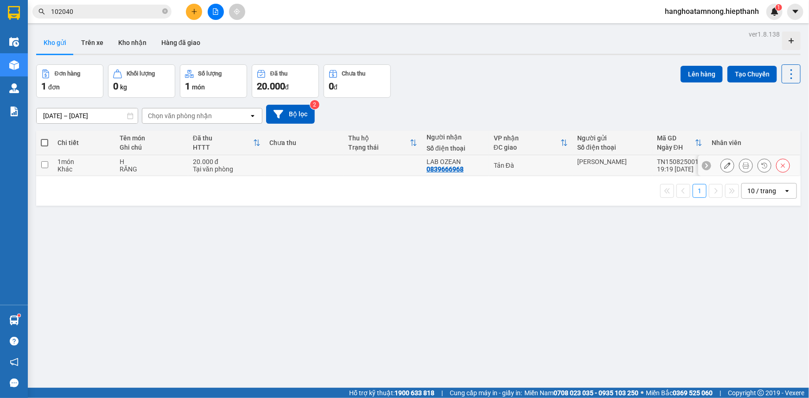
click at [374, 160] on td at bounding box center [382, 165] width 78 height 21
checkbox input "true"
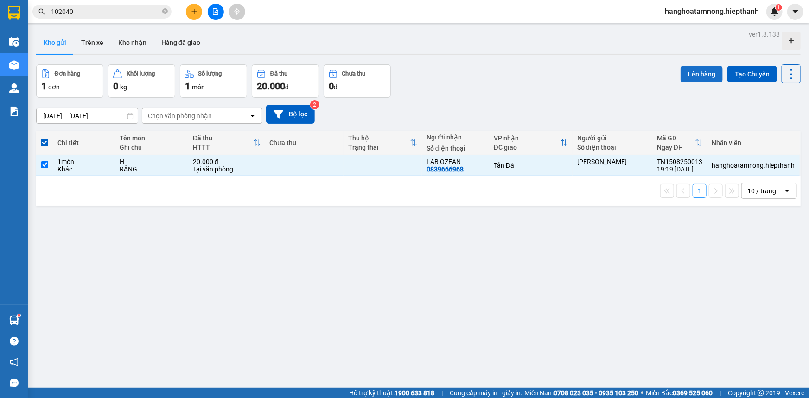
click at [435, 75] on button "Lên hàng" at bounding box center [701, 74] width 42 height 17
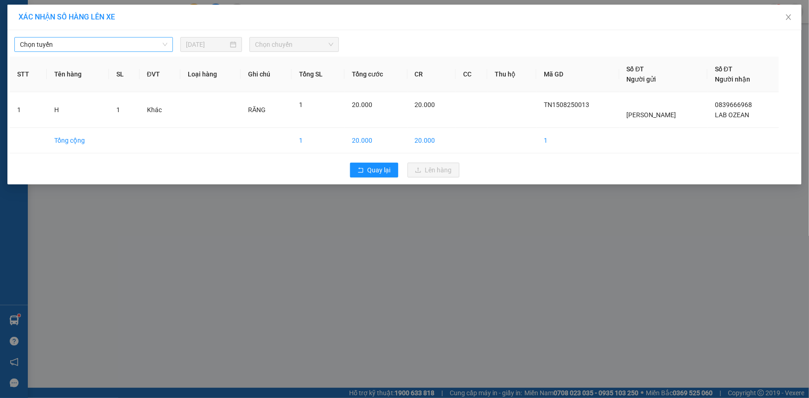
click at [84, 47] on span "Chọn tuyến" at bounding box center [93, 45] width 147 height 14
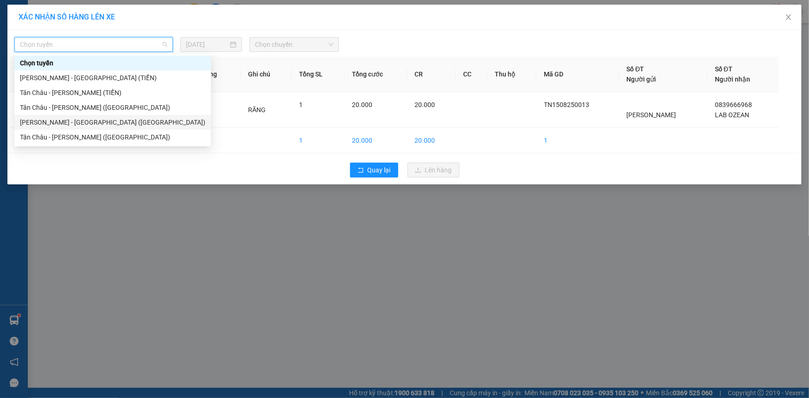
click at [54, 124] on div "[PERSON_NAME] - [GEOGRAPHIC_DATA] ([GEOGRAPHIC_DATA])" at bounding box center [112, 122] width 185 height 10
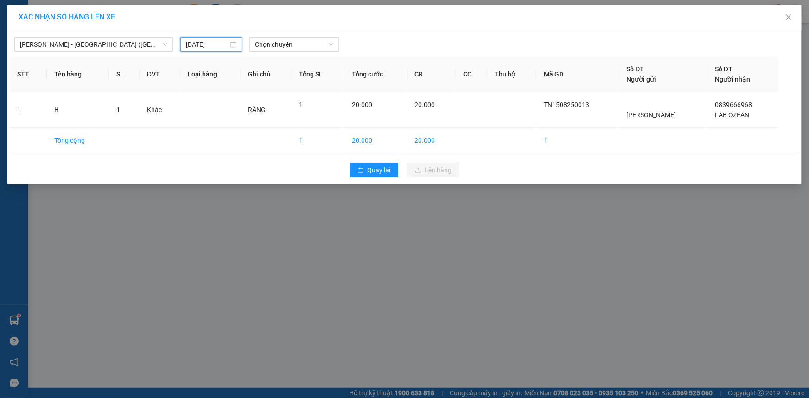
click at [195, 43] on input "[DATE]" at bounding box center [207, 44] width 42 height 10
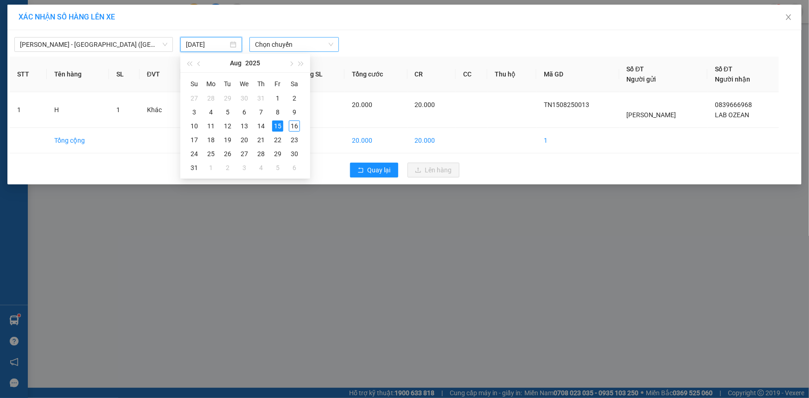
click at [287, 44] on span "Chọn chuyến" at bounding box center [294, 45] width 78 height 14
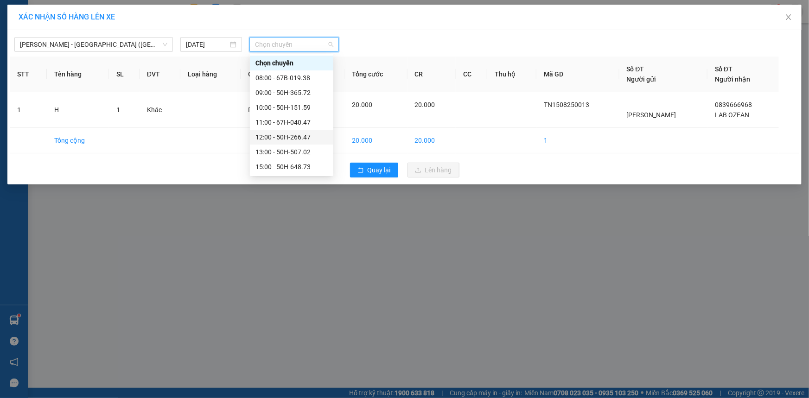
scroll to position [74, 0]
click at [138, 46] on span "[PERSON_NAME] - [GEOGRAPHIC_DATA] ([GEOGRAPHIC_DATA])" at bounding box center [93, 45] width 147 height 14
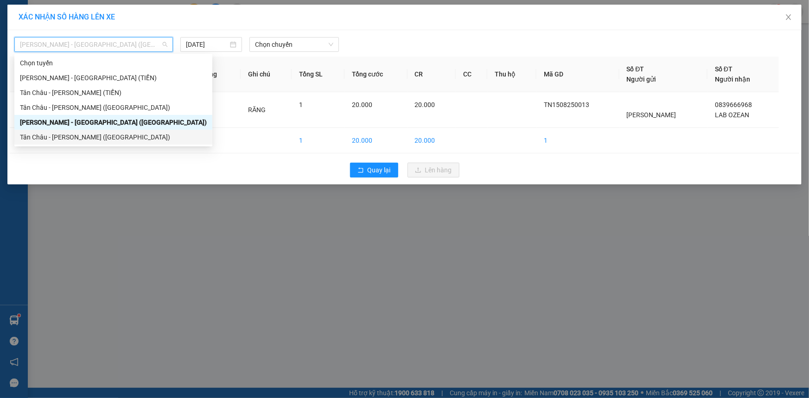
click at [93, 141] on div "Tân Châu - [PERSON_NAME] ([GEOGRAPHIC_DATA])" at bounding box center [113, 137] width 187 height 10
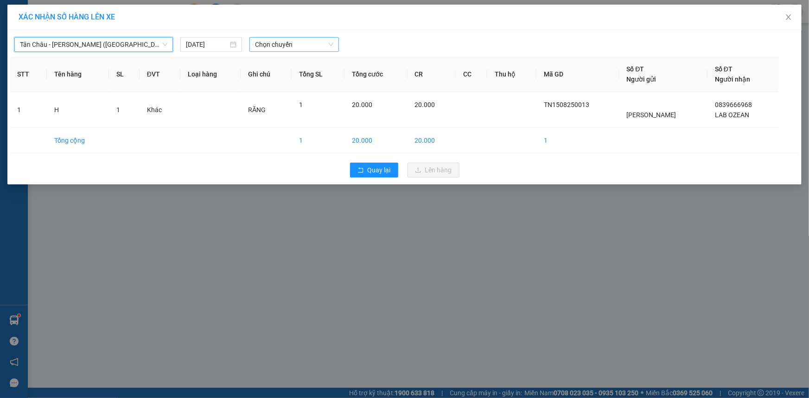
click at [279, 48] on span "Chọn chuyến" at bounding box center [294, 45] width 78 height 14
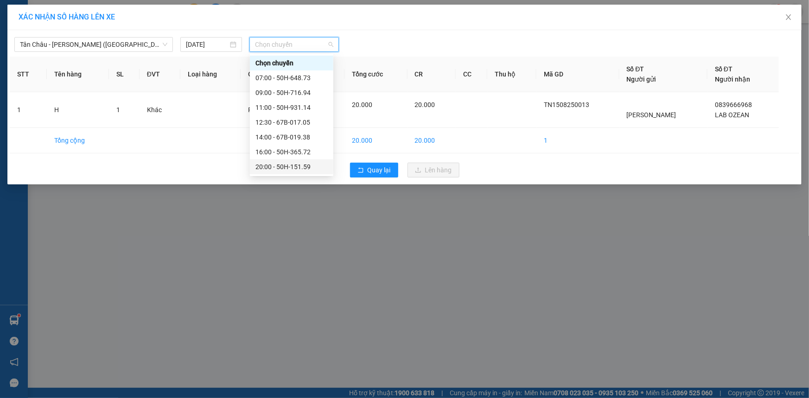
click at [271, 166] on div "20:00 - 50H-151.59" at bounding box center [291, 167] width 72 height 10
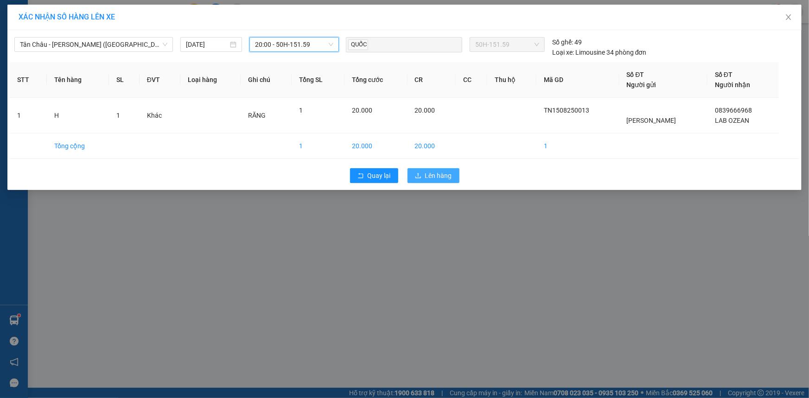
click at [423, 179] on button "Lên hàng" at bounding box center [433, 175] width 52 height 15
